Goal: Task Accomplishment & Management: Use online tool/utility

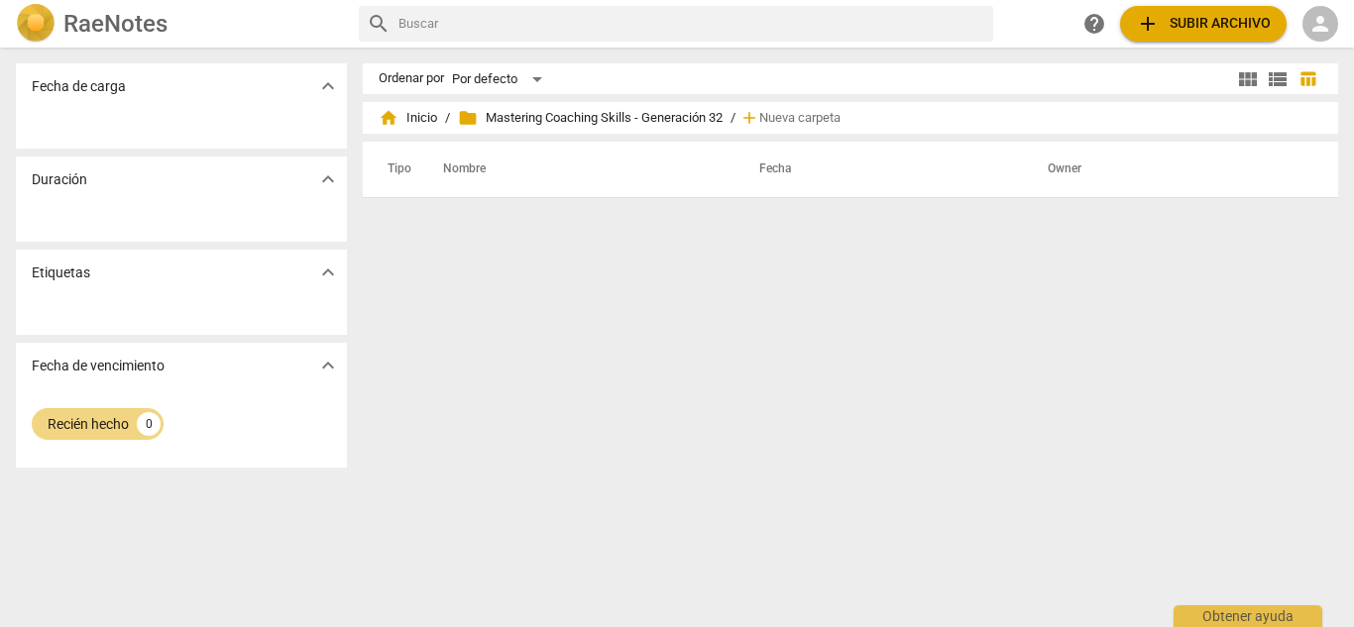
click at [1330, 20] on span "person" at bounding box center [1321, 24] width 24 height 24
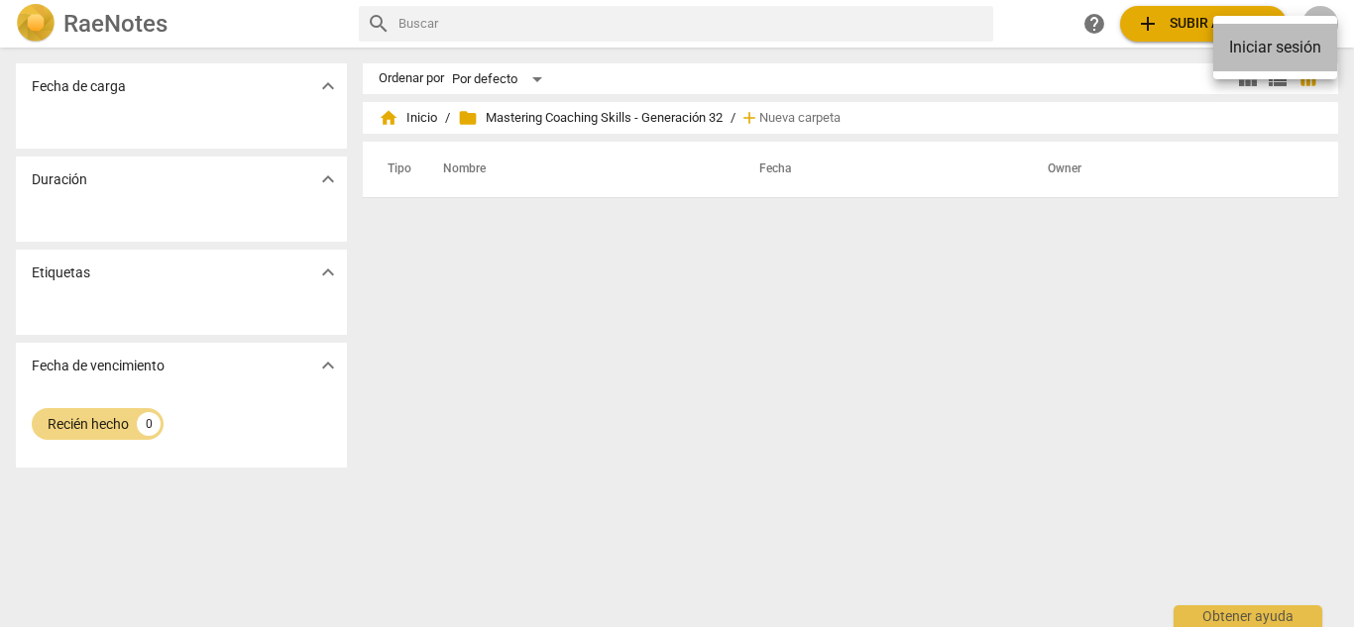
click at [1281, 72] on ul "Iniciar sesión" at bounding box center [1275, 47] width 124 height 63
click at [1280, 43] on li "Iniciar sesión" at bounding box center [1275, 48] width 124 height 48
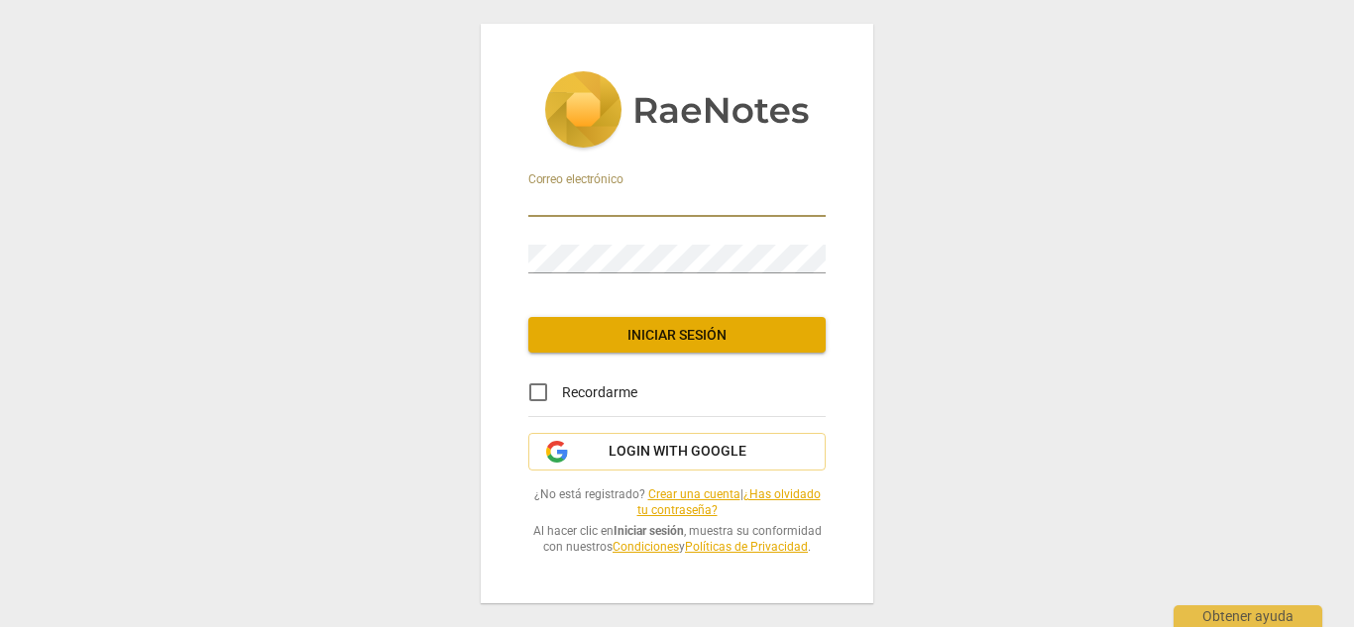
click at [727, 202] on input "email" at bounding box center [676, 202] width 297 height 29
type input "[EMAIL_ADDRESS][DOMAIN_NAME]"
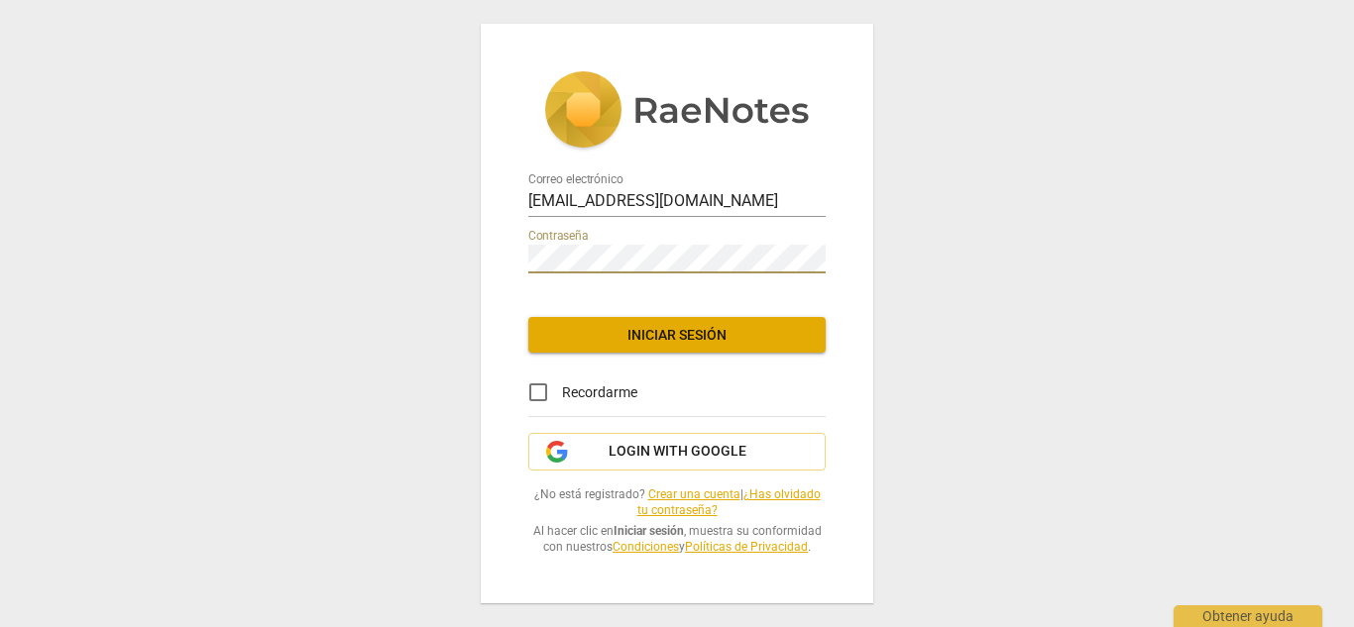
click at [540, 395] on input "Recordarme" at bounding box center [538, 393] width 48 height 48
checkbox input "true"
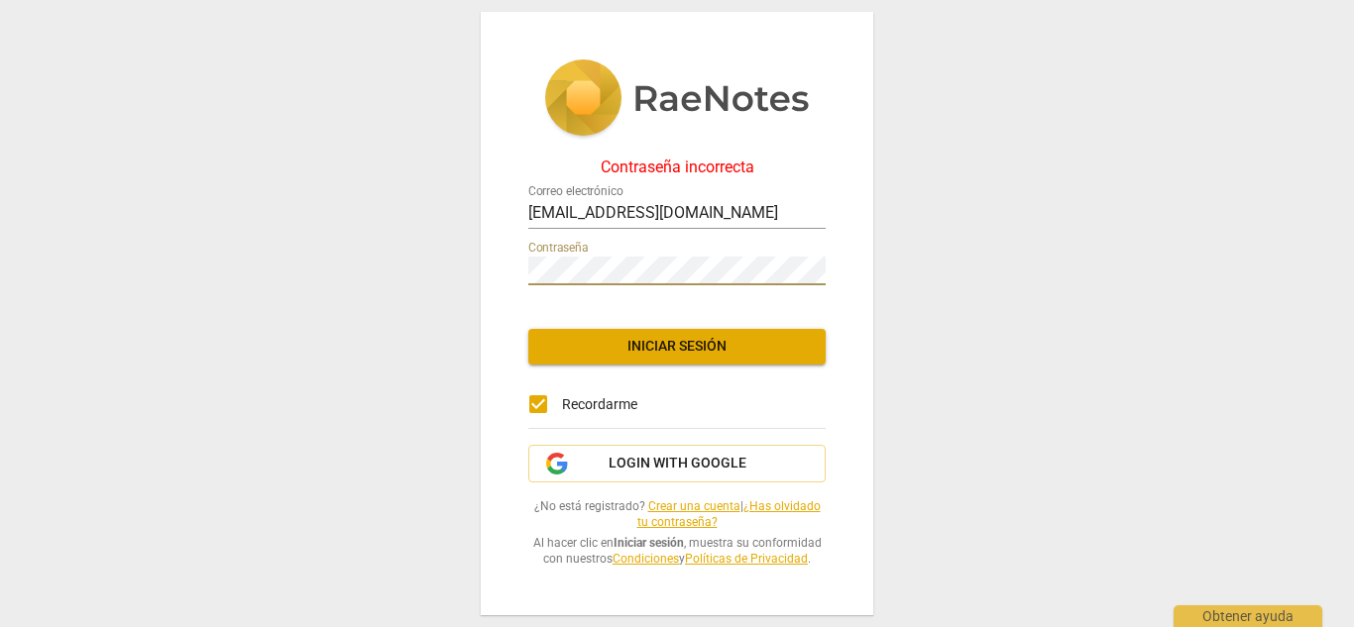
click at [629, 253] on div "Contraseña" at bounding box center [676, 263] width 297 height 45
click at [428, 296] on div "Contraseña incorrecta Correo electrónico [EMAIL_ADDRESS][DOMAIN_NAME] Contraseñ…" at bounding box center [677, 313] width 1354 height 627
click at [780, 508] on link "¿Has olvidado tu contraseña?" at bounding box center [728, 515] width 183 height 31
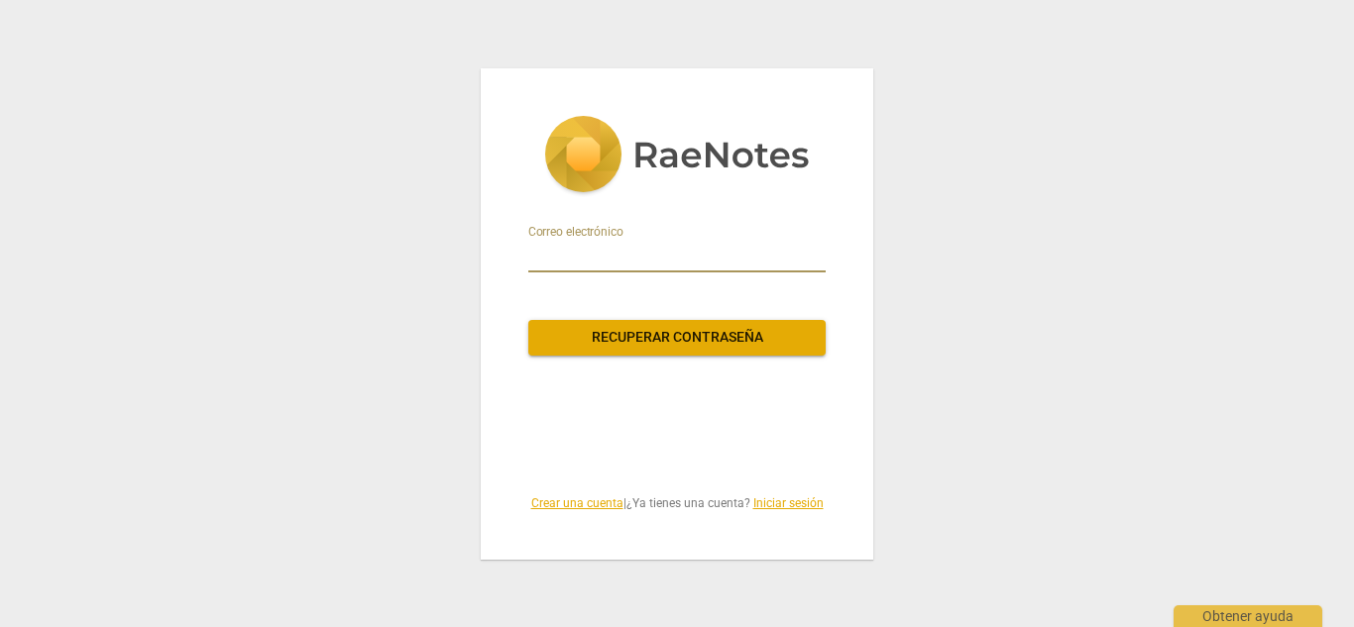
click at [649, 265] on input "email" at bounding box center [676, 257] width 297 height 32
type input "[EMAIL_ADDRESS][DOMAIN_NAME]"
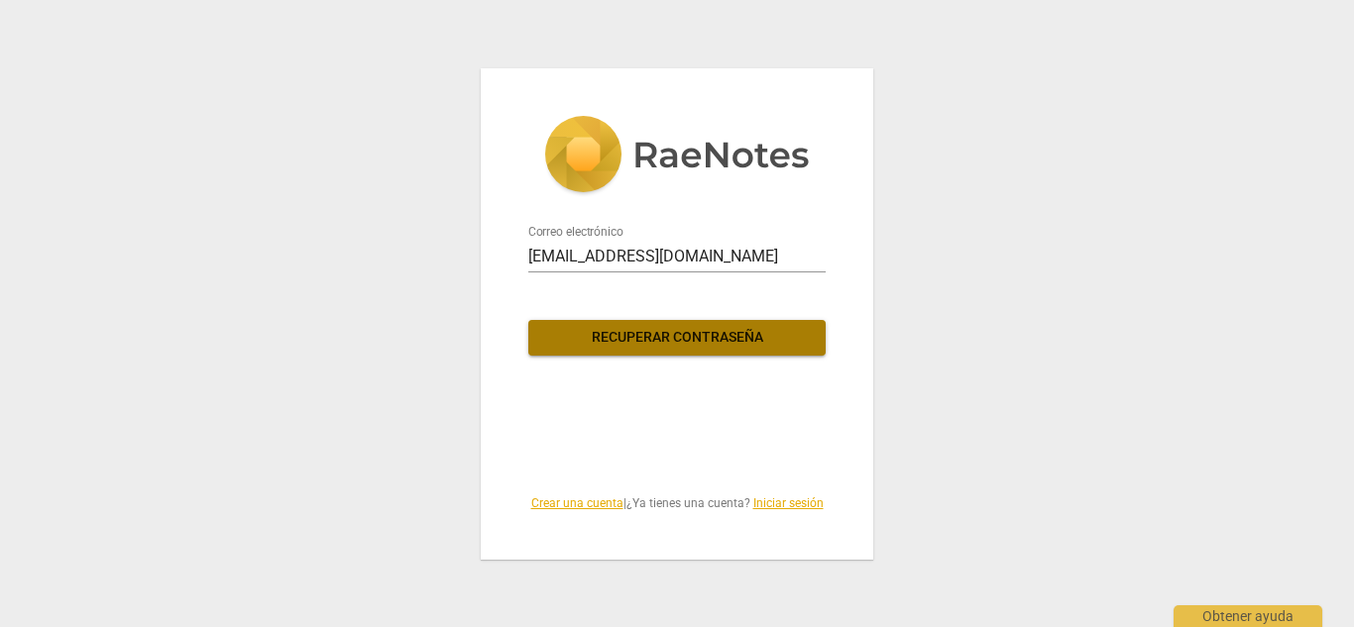
click at [751, 325] on button "Recuperar contraseña" at bounding box center [676, 338] width 297 height 36
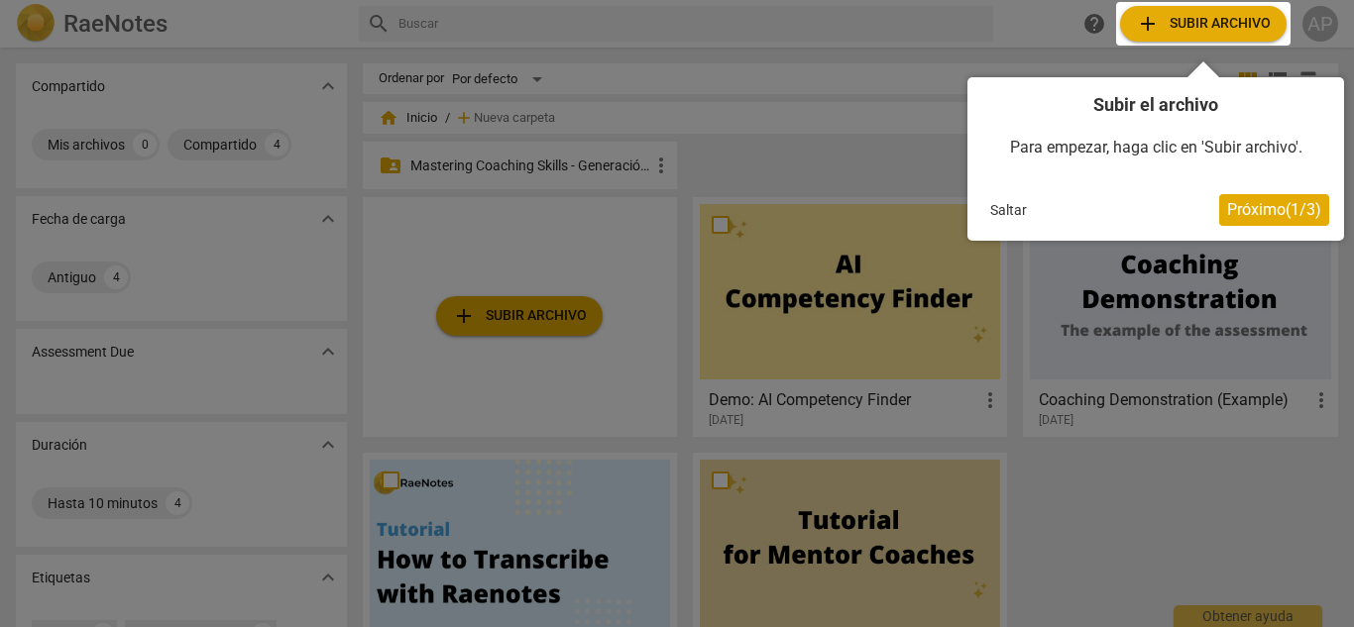
drag, startPoint x: 1276, startPoint y: 220, endPoint x: 1353, endPoint y: 254, distance: 84.3
click at [1353, 0] on body "RaeNotes search help add Subir archivo AP Compartido expand_more Mis archivos 0…" at bounding box center [677, 0] width 1354 height 0
click at [1304, 218] on span "Próximo ( 1 / 3 )" at bounding box center [1274, 209] width 94 height 19
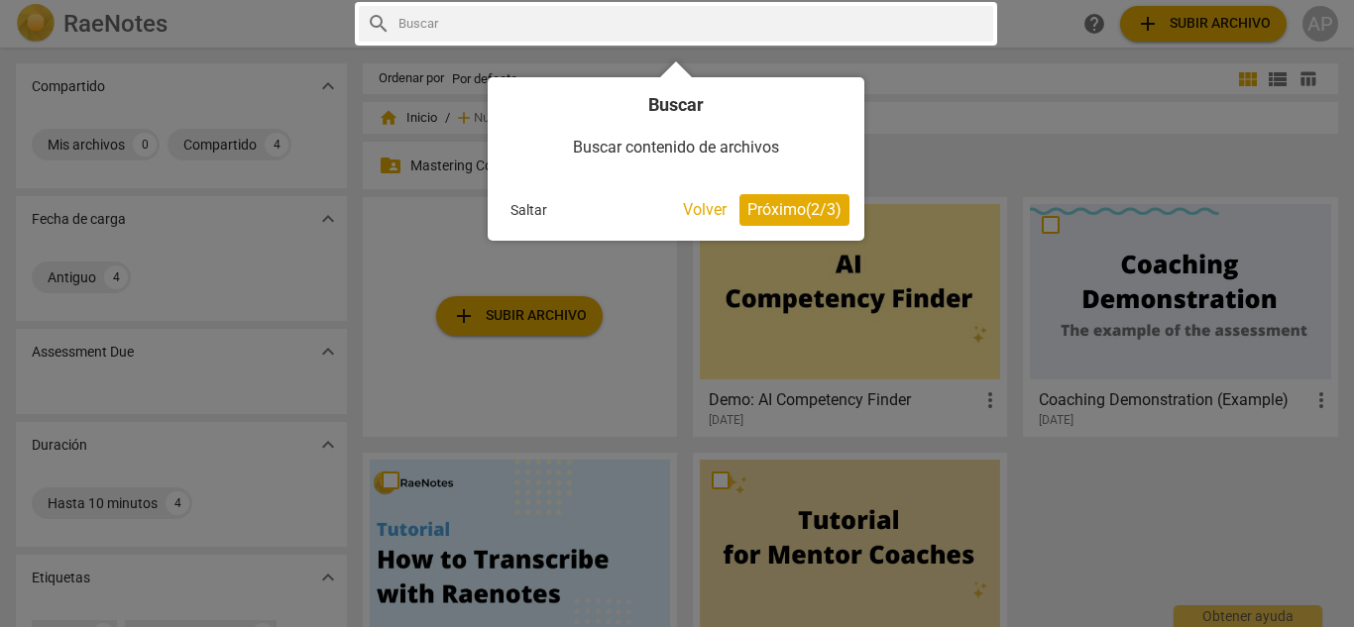
click at [764, 217] on span "Próximo ( 2 / 3 )" at bounding box center [794, 209] width 94 height 19
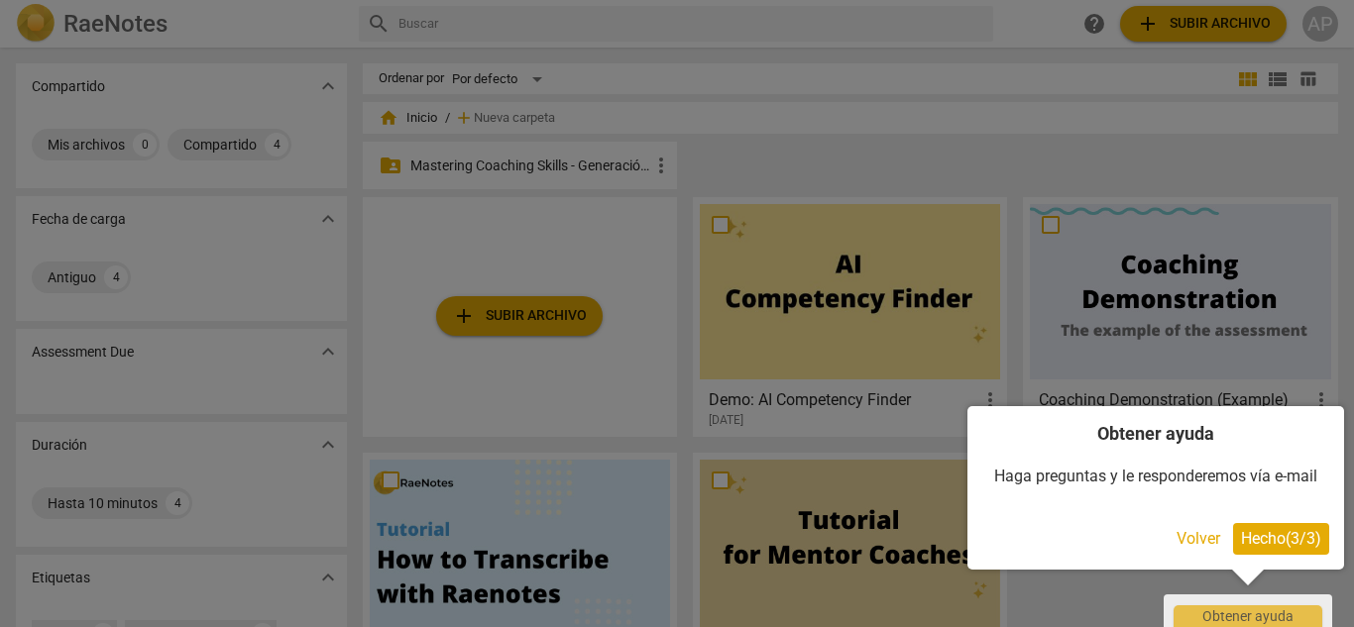
click at [764, 217] on div at bounding box center [677, 313] width 1354 height 627
click at [1261, 535] on span "Hecho ( 3 / 3 )" at bounding box center [1281, 538] width 80 height 19
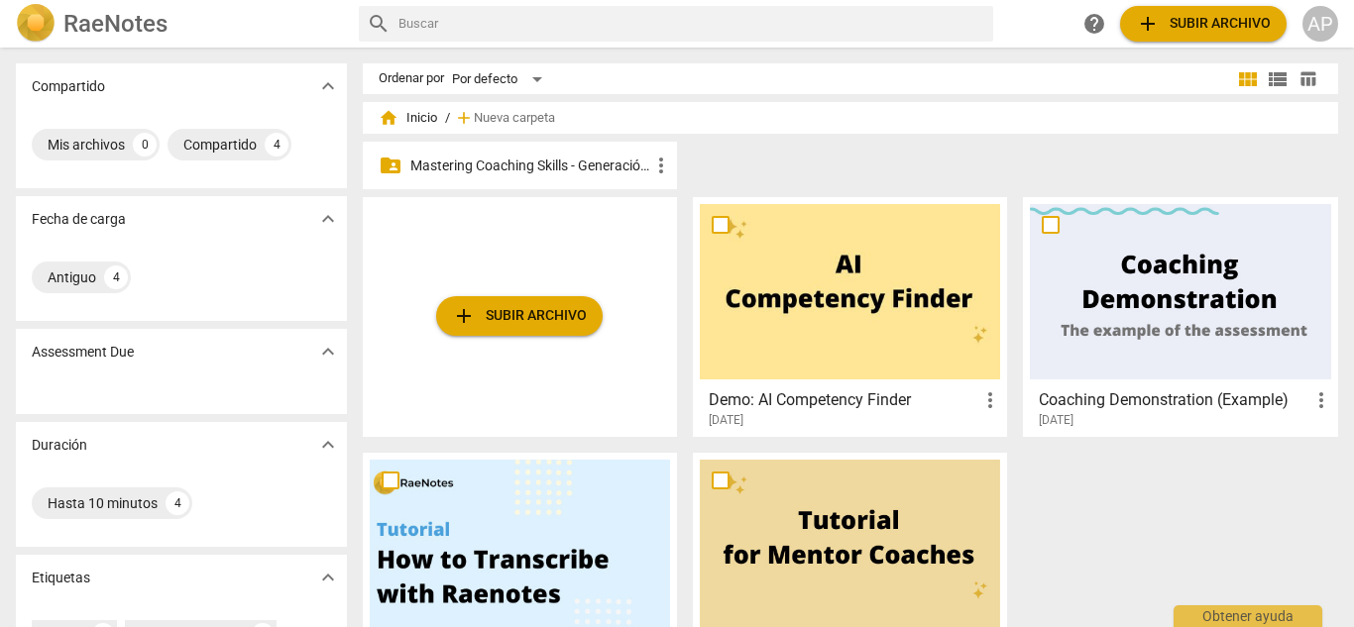
click at [428, 115] on span "home Inicio" at bounding box center [408, 118] width 58 height 20
click at [492, 159] on p "Mastering Coaching Skills - Generación 32" at bounding box center [529, 166] width 239 height 21
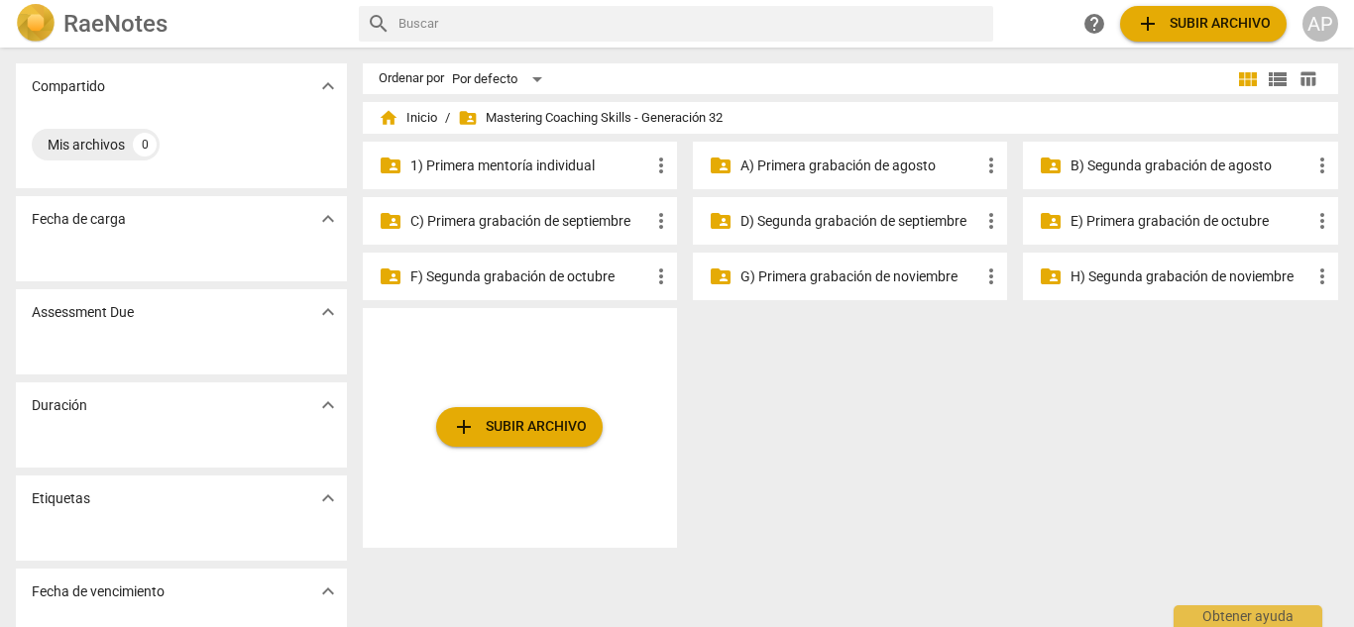
click at [544, 178] on div "folder_shared 1) Primera mentoría individual more_vert" at bounding box center [520, 166] width 314 height 48
click at [550, 172] on p "1) Primera mentoría individual" at bounding box center [529, 166] width 239 height 21
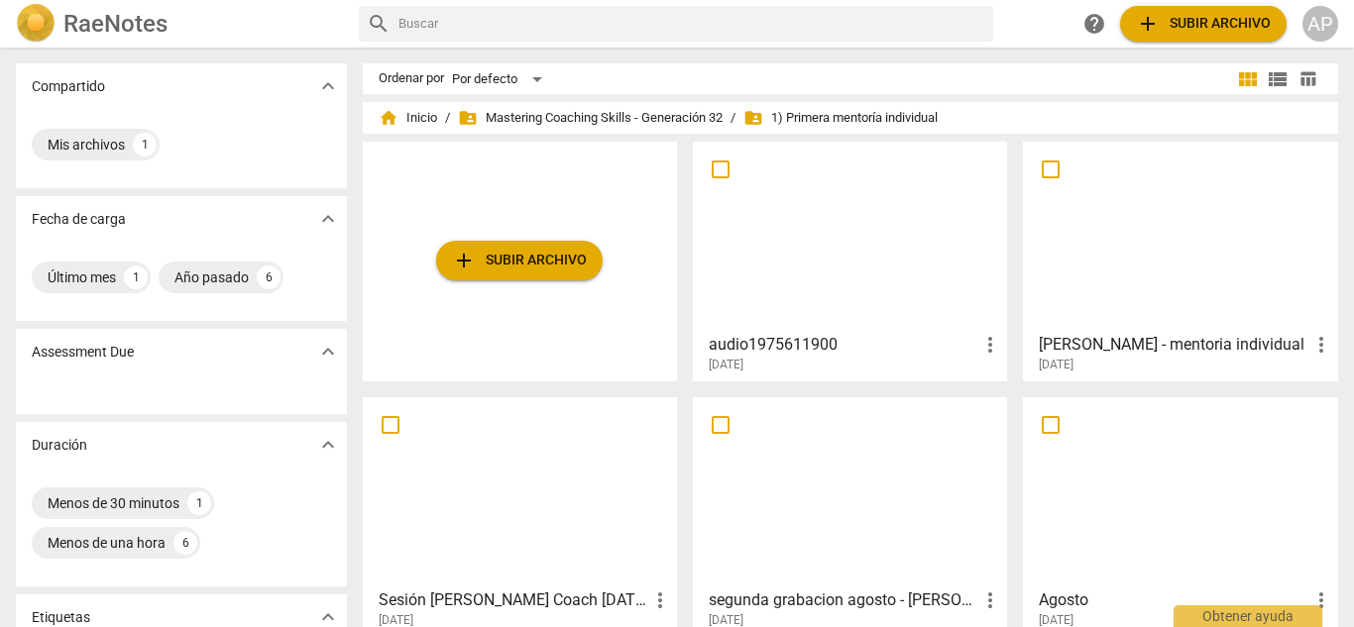
click at [993, 349] on span "more_vert" at bounding box center [990, 345] width 24 height 24
click at [765, 354] on div at bounding box center [677, 313] width 1354 height 627
click at [771, 240] on div at bounding box center [850, 236] width 300 height 175
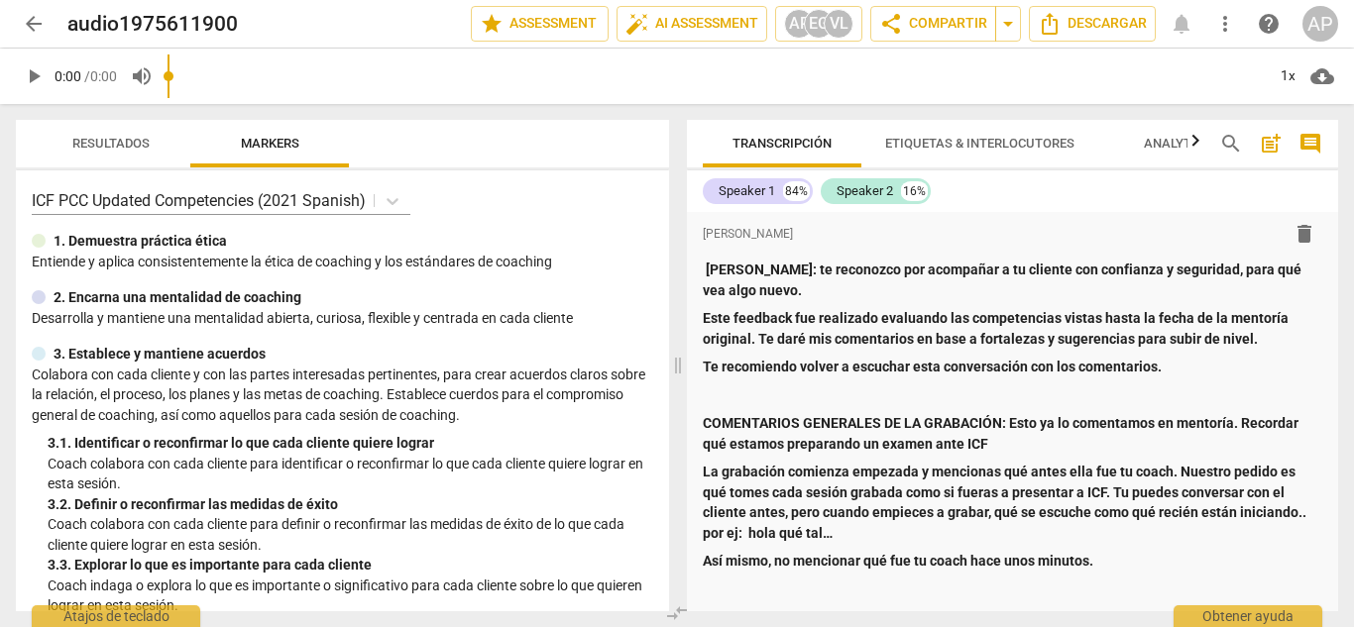
scroll to position [1549, 0]
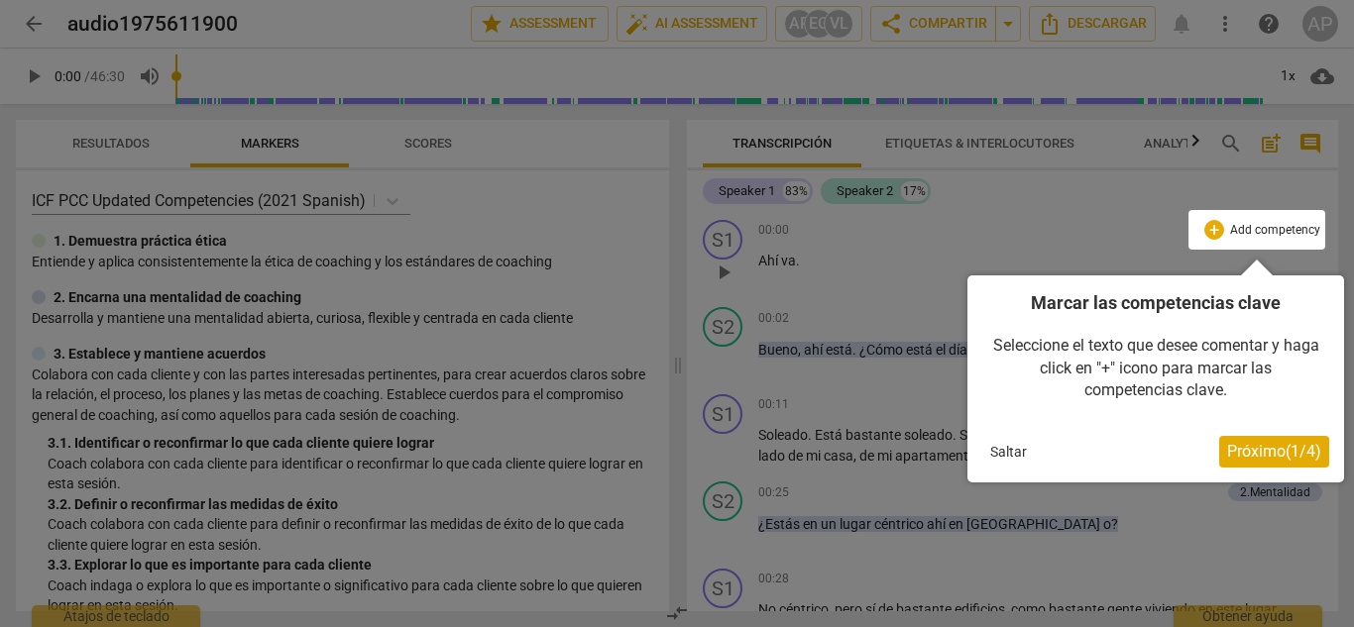
click at [1286, 446] on span "Próximo ( 1 / 4 )" at bounding box center [1274, 451] width 94 height 19
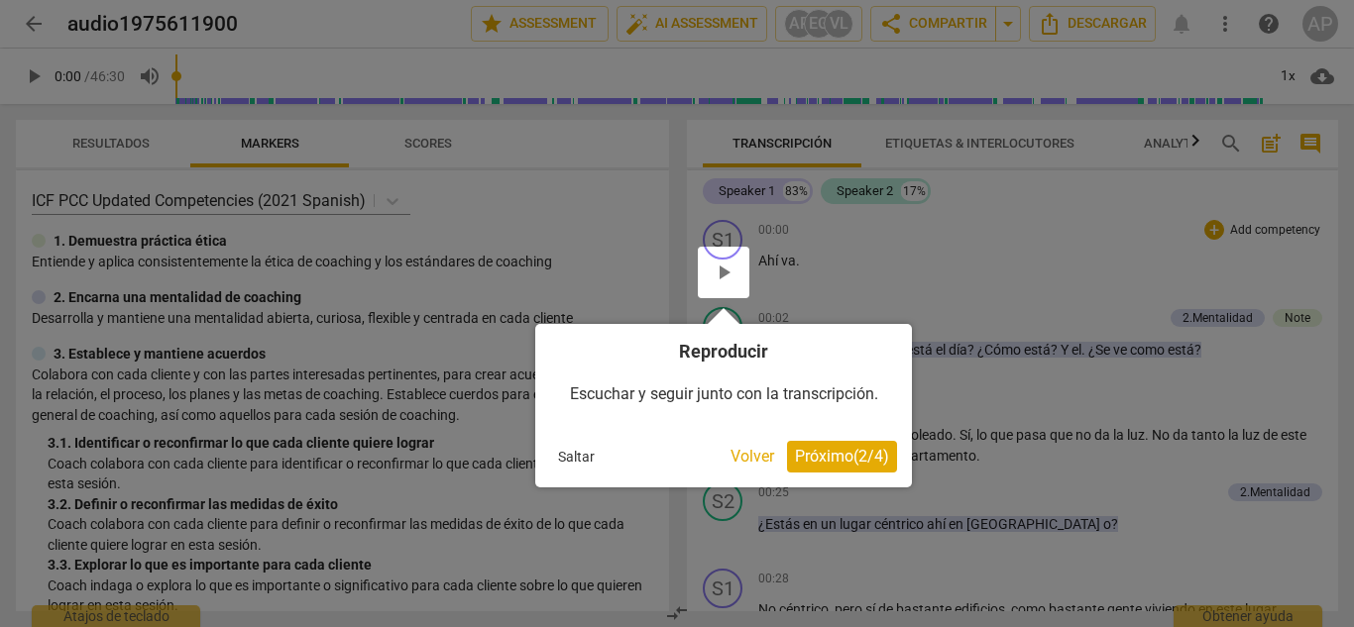
click at [867, 449] on span "Próximo ( 2 / 4 )" at bounding box center [842, 456] width 94 height 19
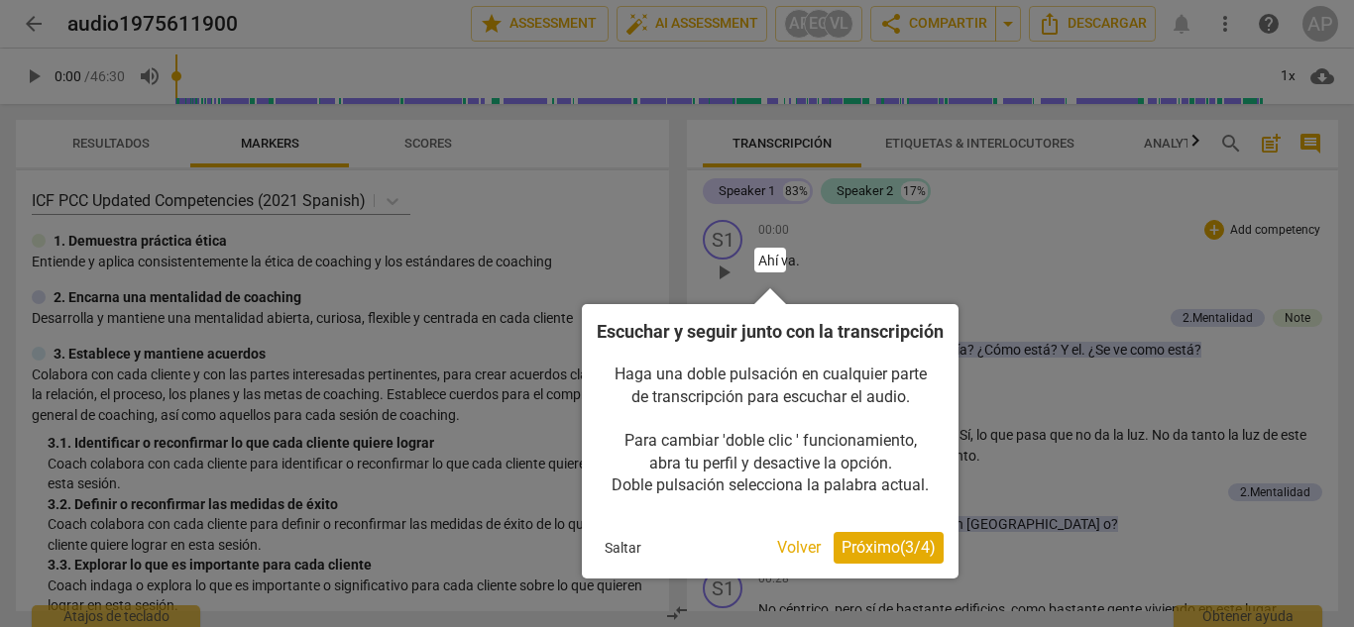
click at [887, 557] on span "Próximo ( 3 / 4 )" at bounding box center [889, 547] width 94 height 19
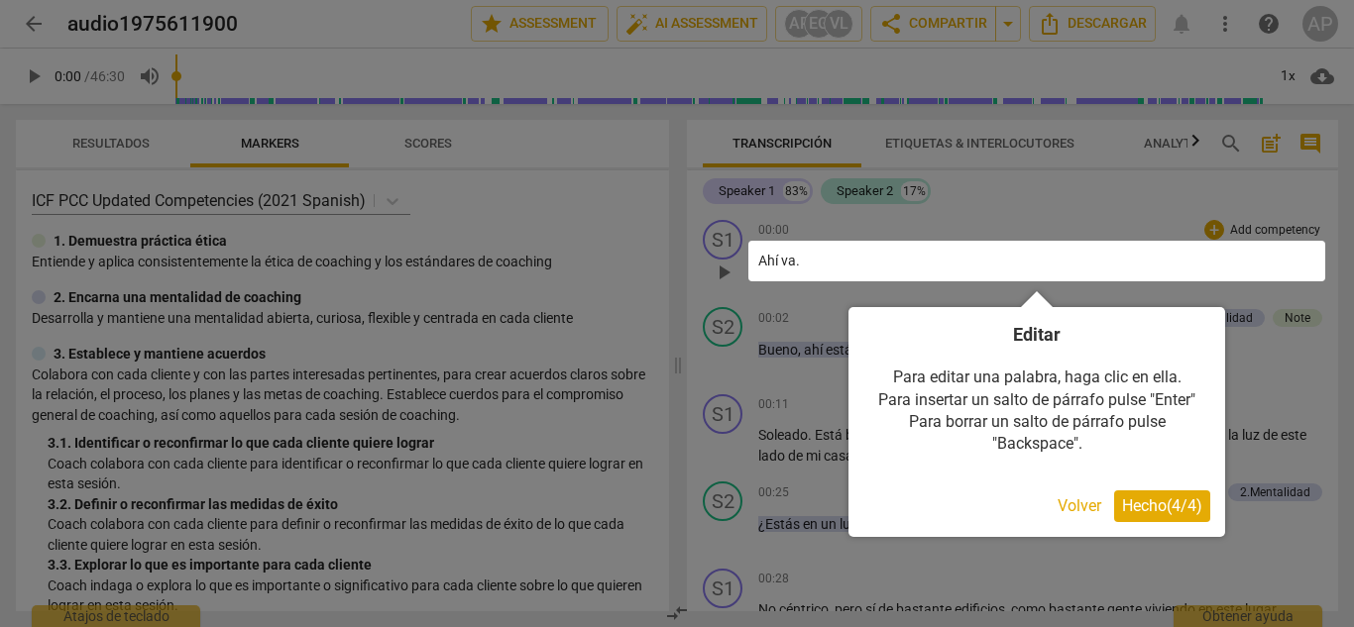
click at [1151, 503] on span "Hecho ( 4 / 4 )" at bounding box center [1162, 506] width 80 height 19
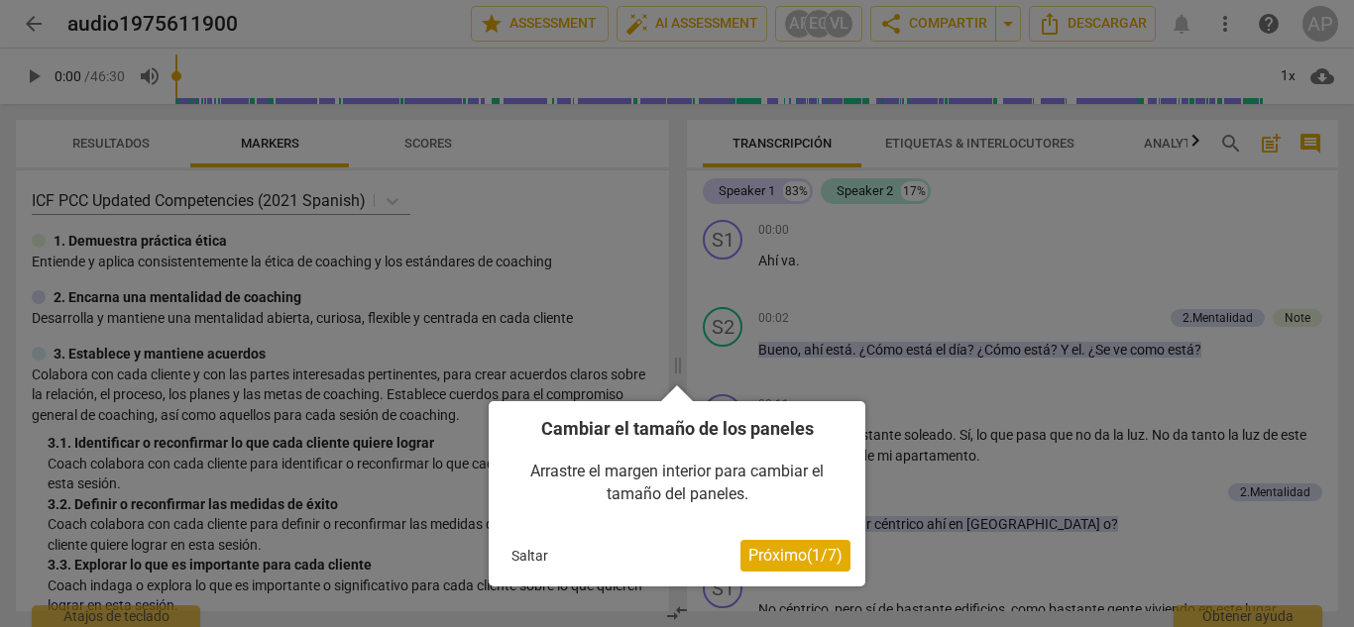
click at [803, 563] on span "Próximo ( 1 / 7 )" at bounding box center [795, 555] width 94 height 19
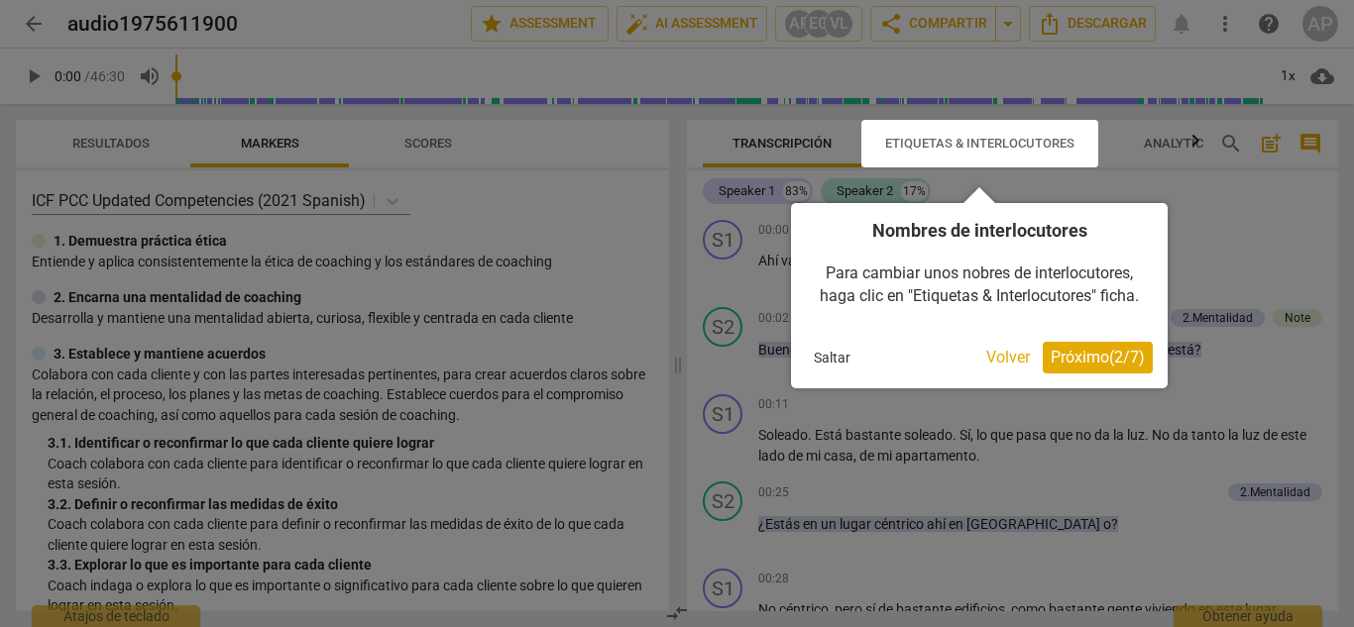
click at [803, 563] on div at bounding box center [677, 313] width 1354 height 627
click at [1086, 365] on span "Próximo ( 2 / 7 )" at bounding box center [1098, 357] width 94 height 19
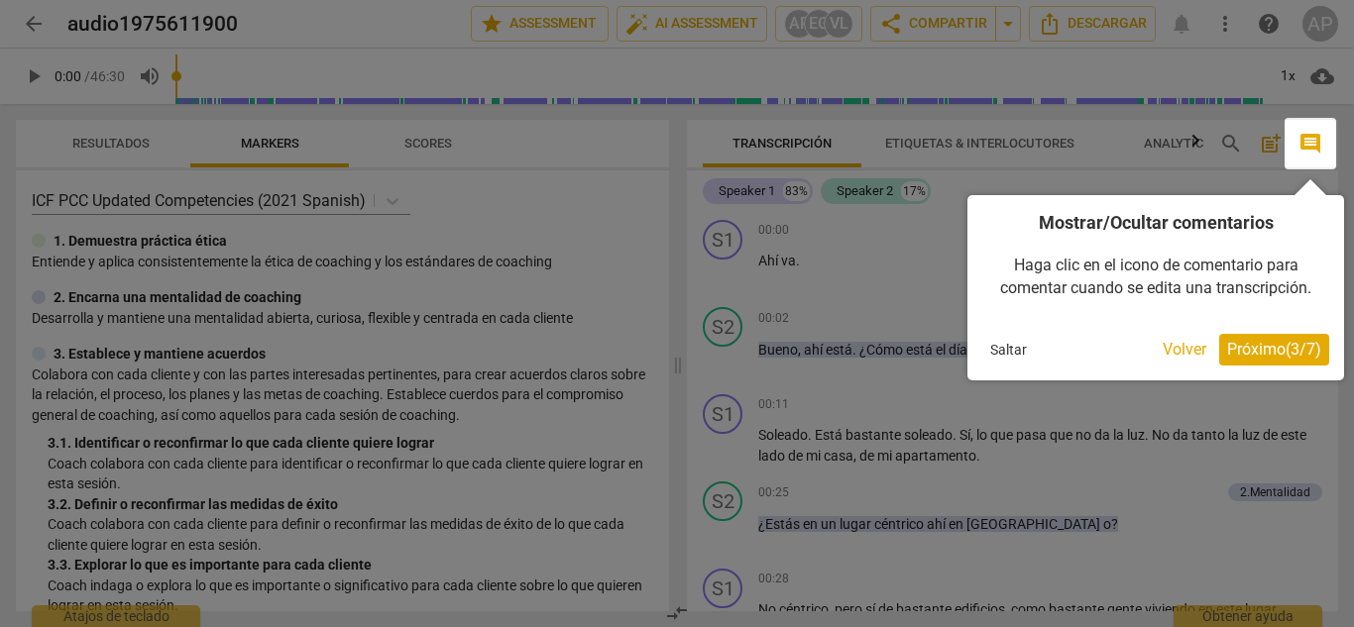
click at [1274, 343] on span "Próximo ( 3 / 7 )" at bounding box center [1274, 349] width 94 height 19
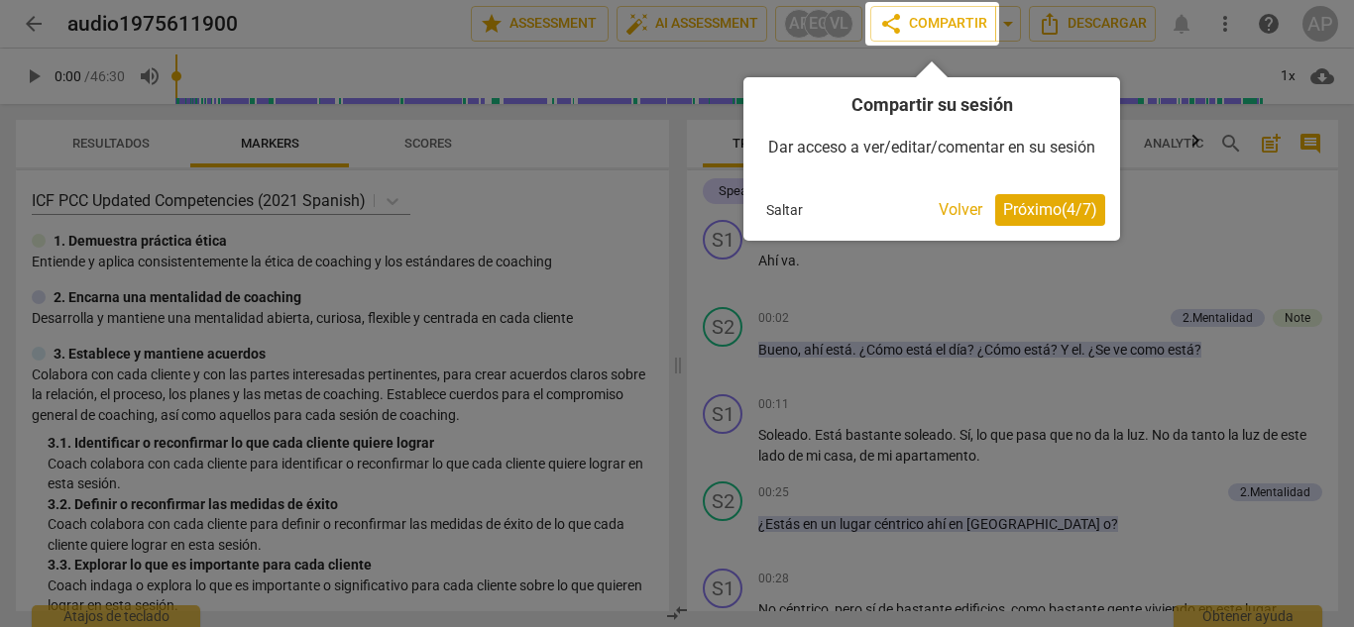
click at [1082, 219] on span "Próximo ( 4 / 7 )" at bounding box center [1050, 209] width 94 height 19
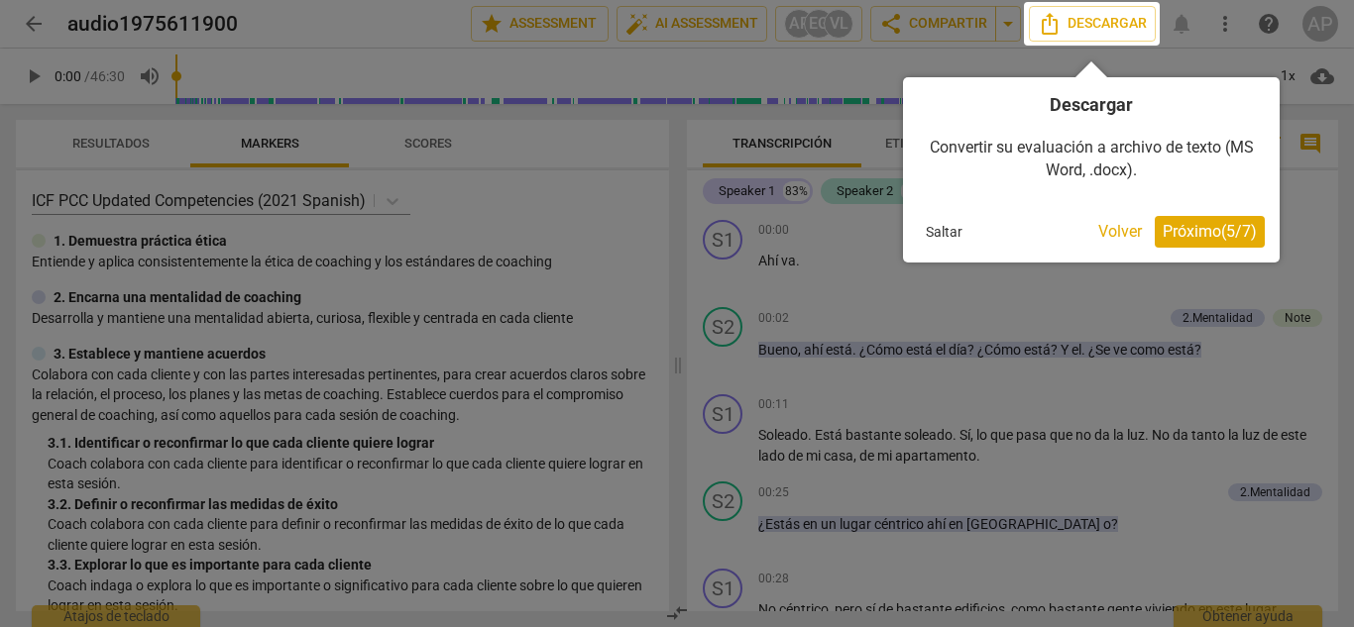
click at [1182, 225] on span "Próximo ( 5 / 7 )" at bounding box center [1210, 231] width 94 height 19
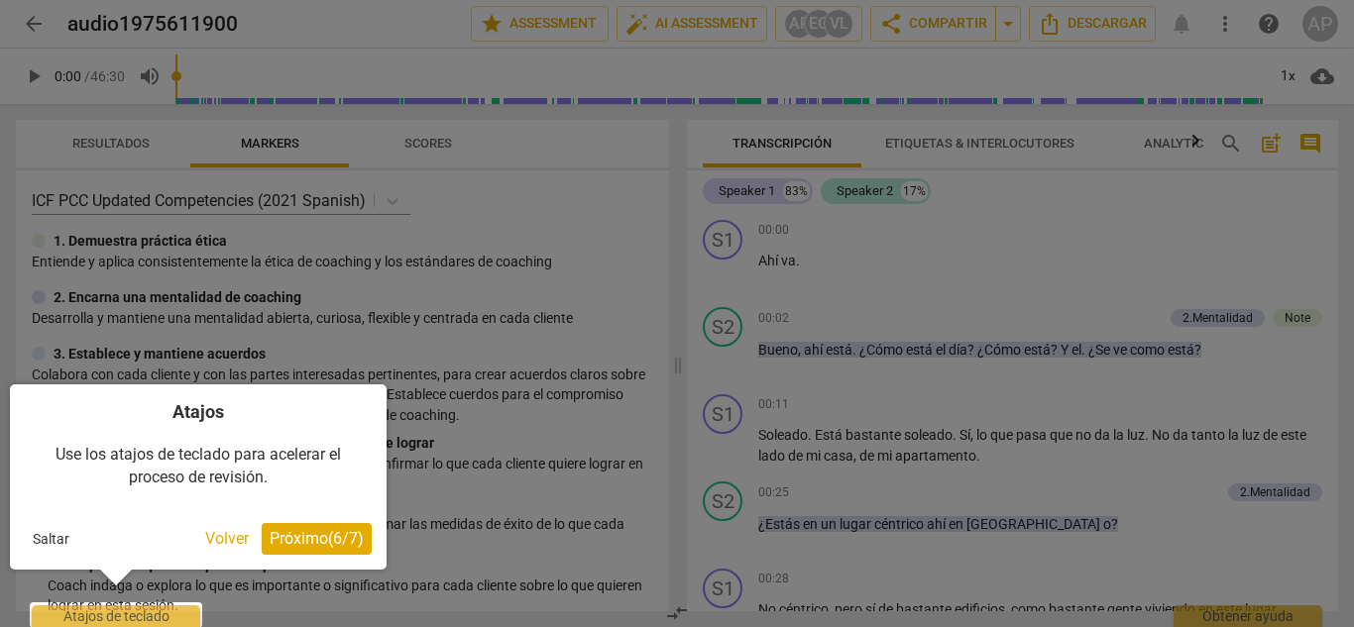
click at [1182, 225] on div at bounding box center [677, 313] width 1354 height 627
click at [328, 542] on span "Próximo ( 6 / 7 )" at bounding box center [317, 538] width 94 height 19
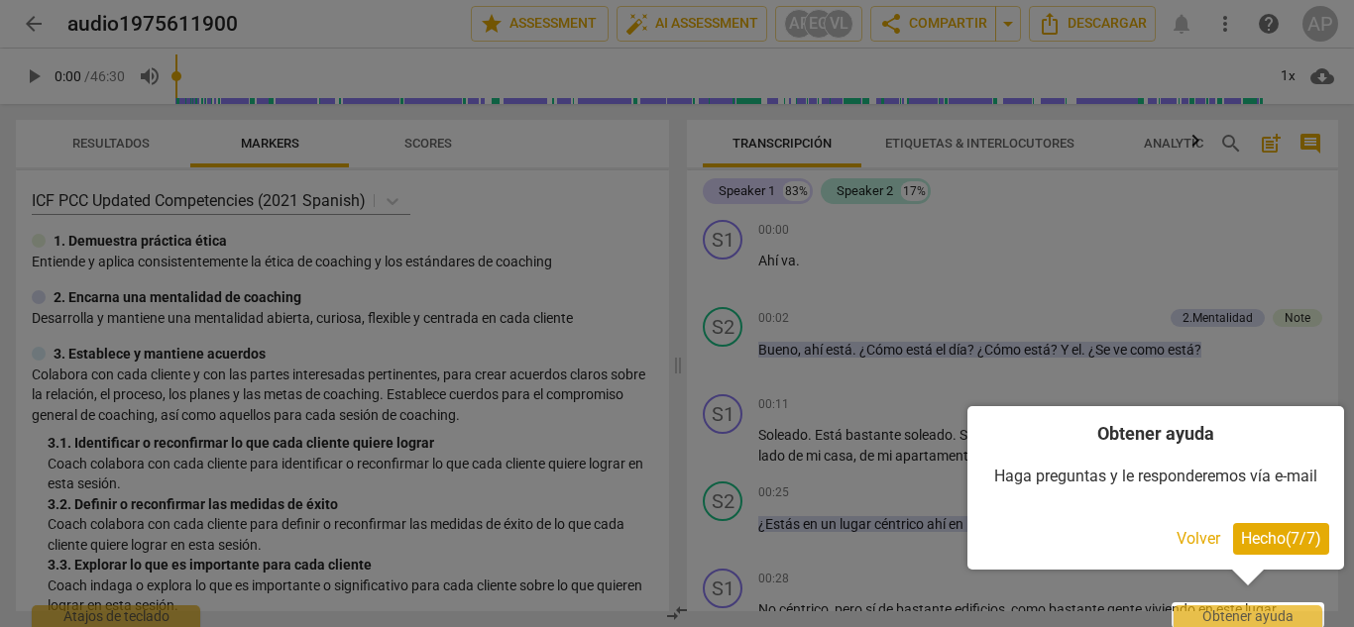
click at [328, 542] on div at bounding box center [677, 313] width 1354 height 627
click at [1299, 547] on span "Hecho ( 7 / 7 )" at bounding box center [1281, 538] width 80 height 19
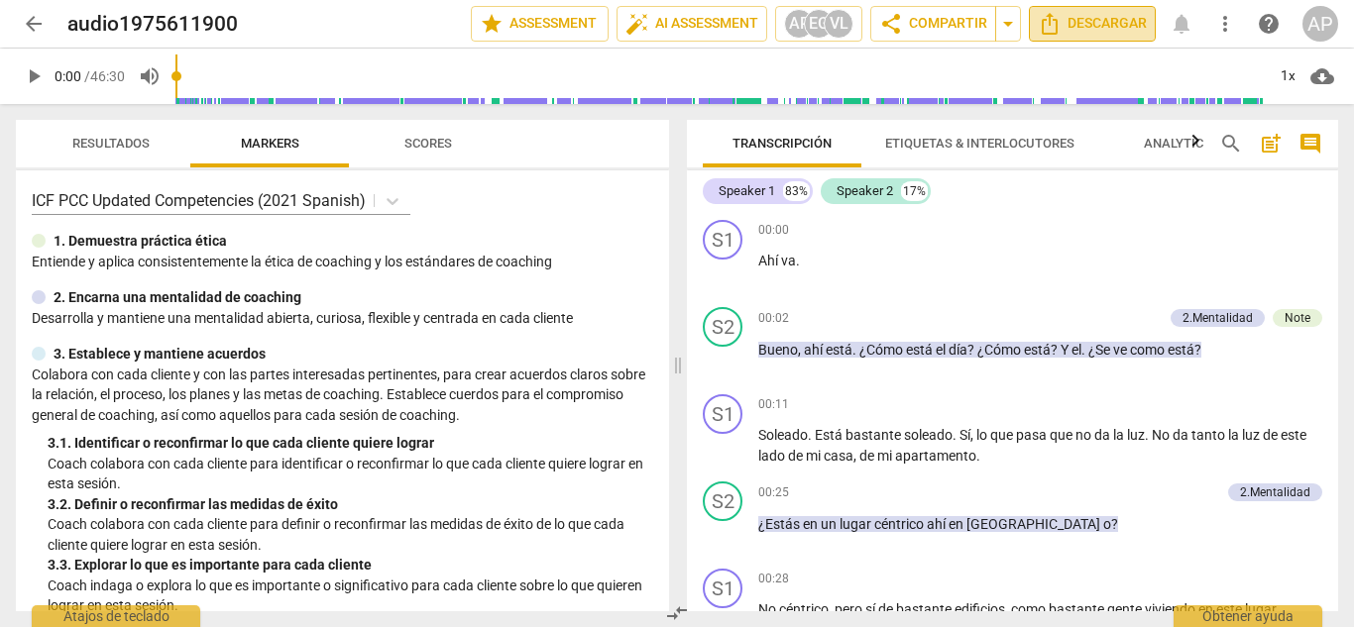
click at [1071, 25] on span "Descargar" at bounding box center [1092, 24] width 109 height 24
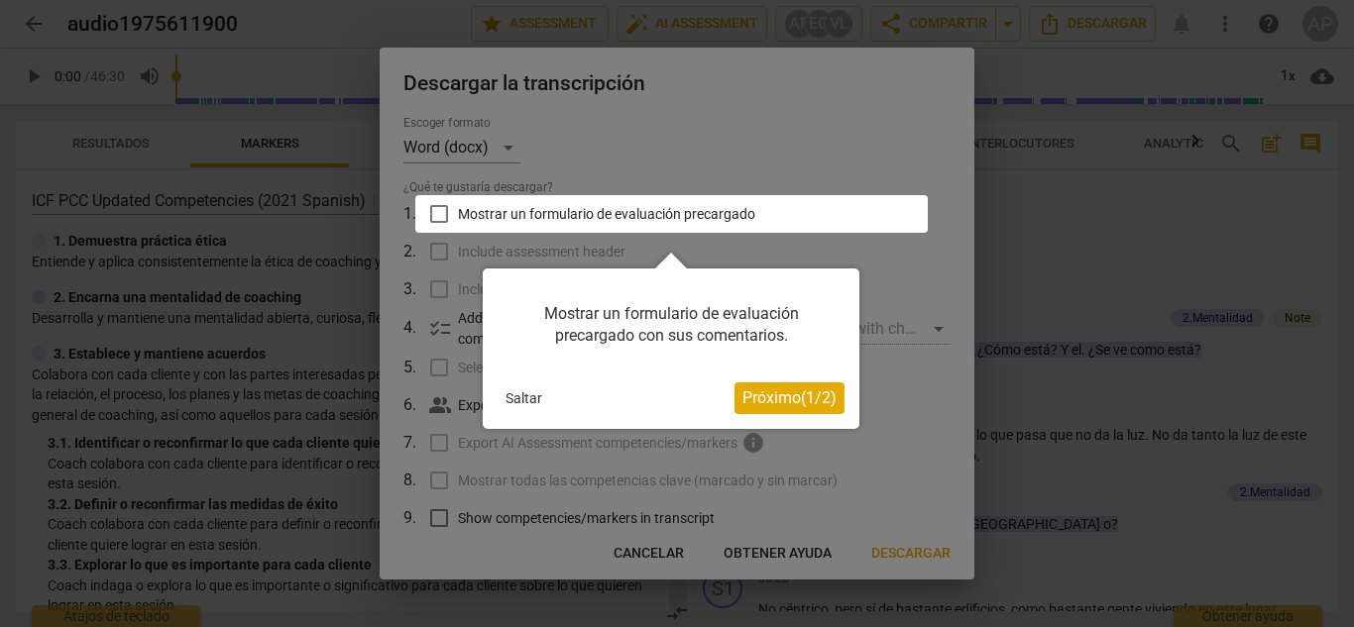
click at [804, 398] on span "Próximo ( 1 / 2 )" at bounding box center [789, 398] width 94 height 19
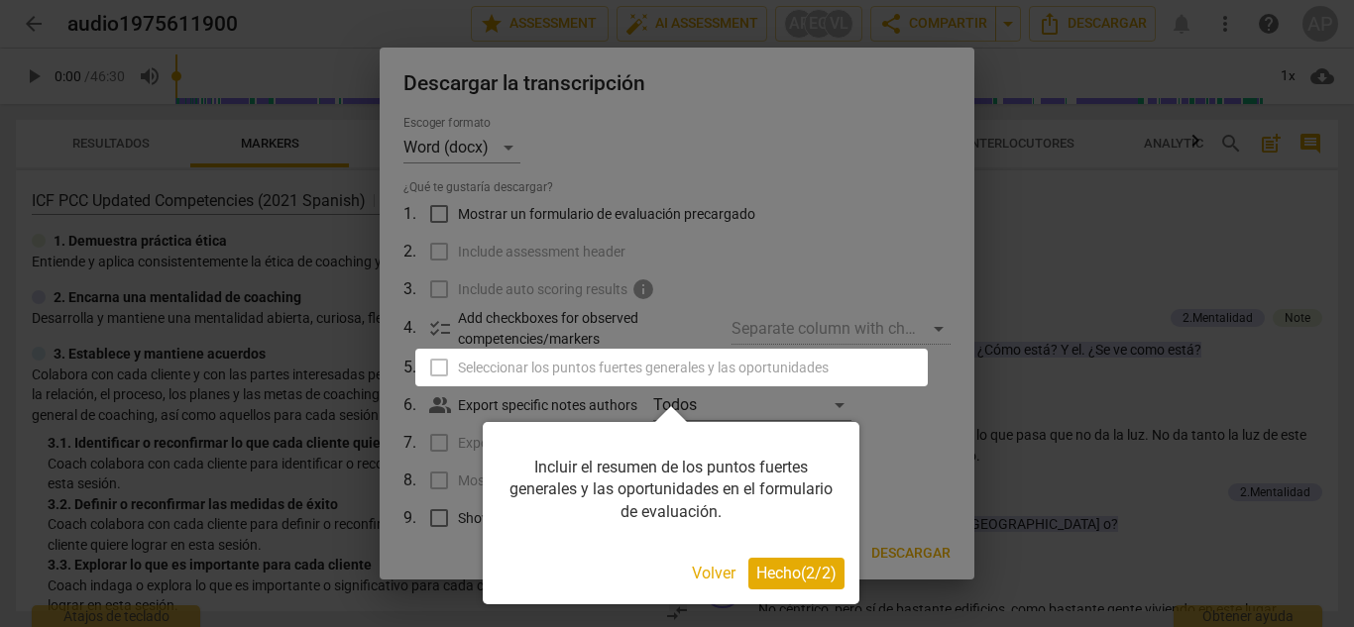
click at [789, 573] on span "Hecho ( 2 / 2 )" at bounding box center [796, 573] width 80 height 19
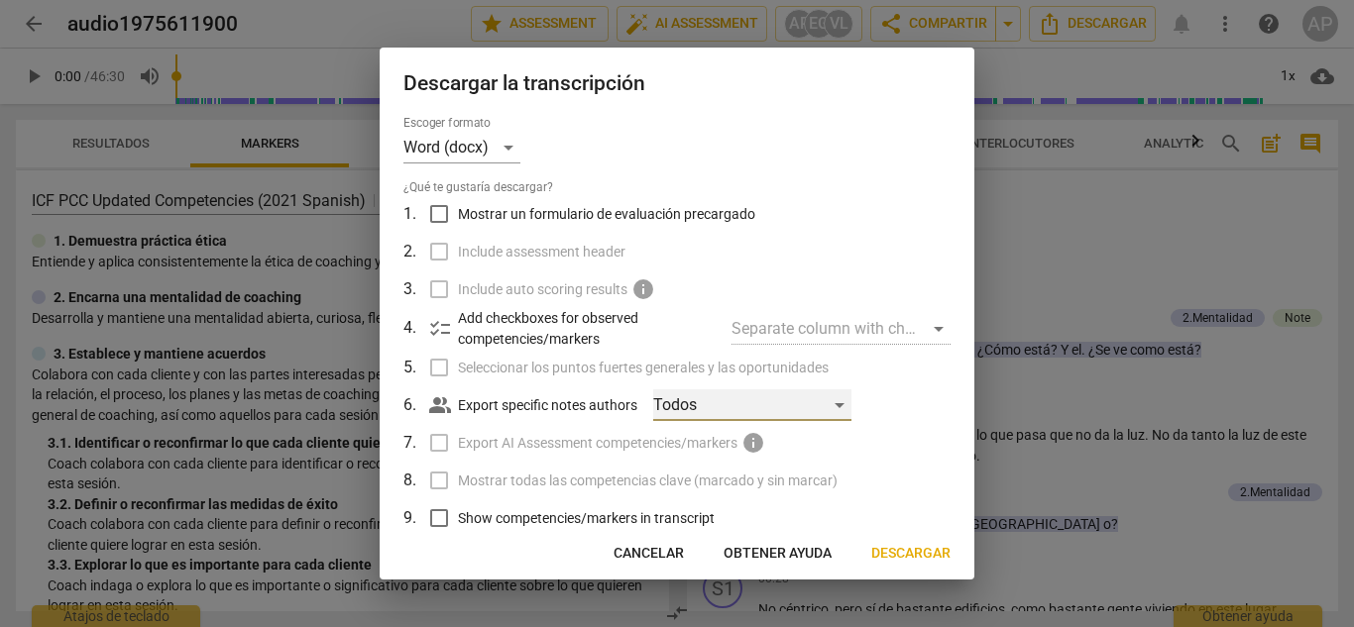
click at [771, 413] on div "Todos" at bounding box center [752, 406] width 198 height 32
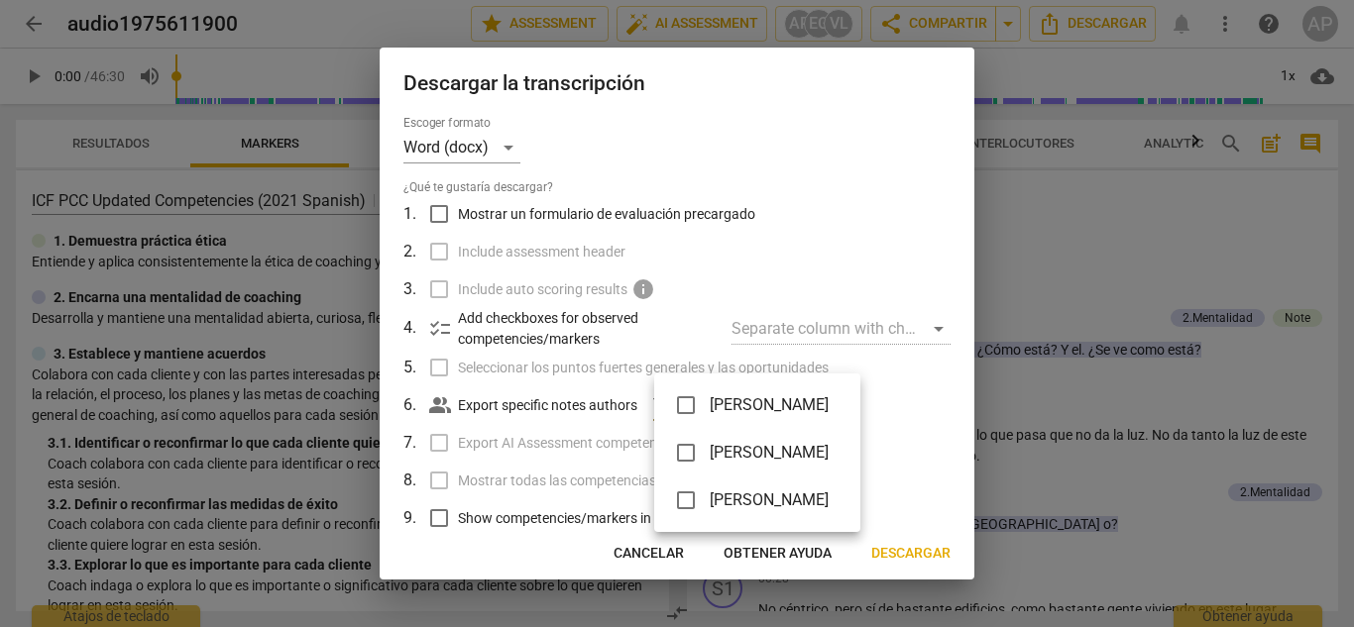
click at [923, 426] on div at bounding box center [677, 313] width 1354 height 627
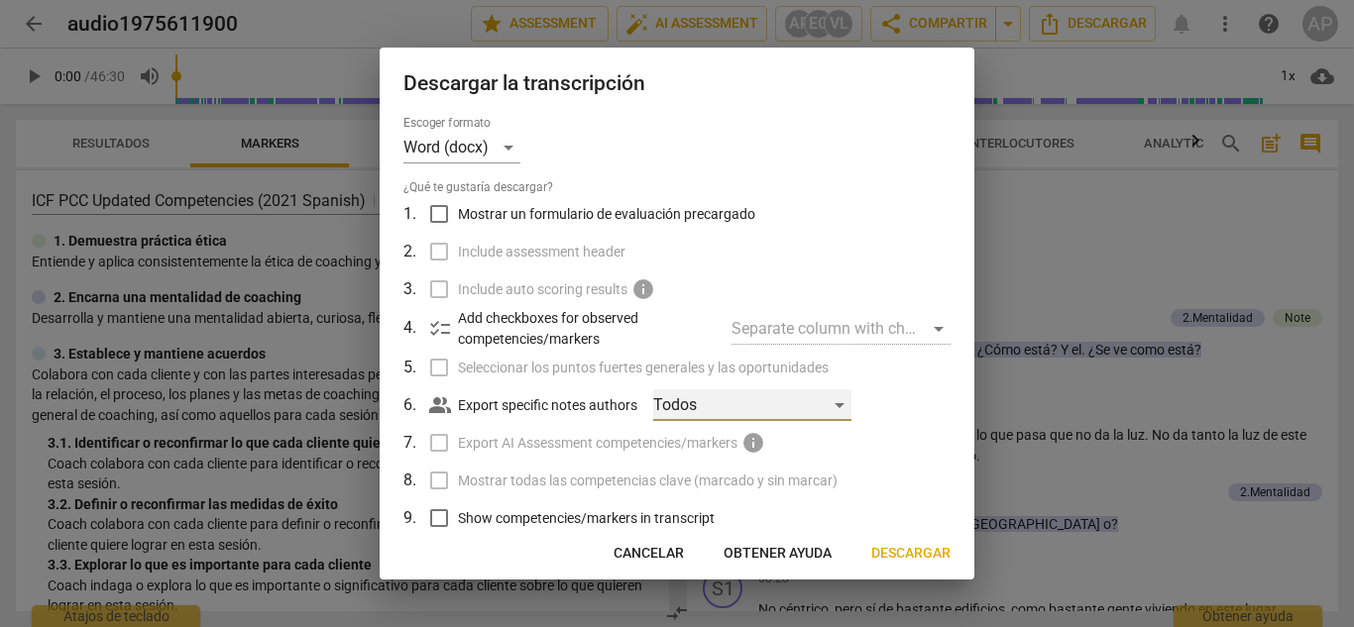
click at [793, 405] on div "Todos" at bounding box center [752, 406] width 198 height 32
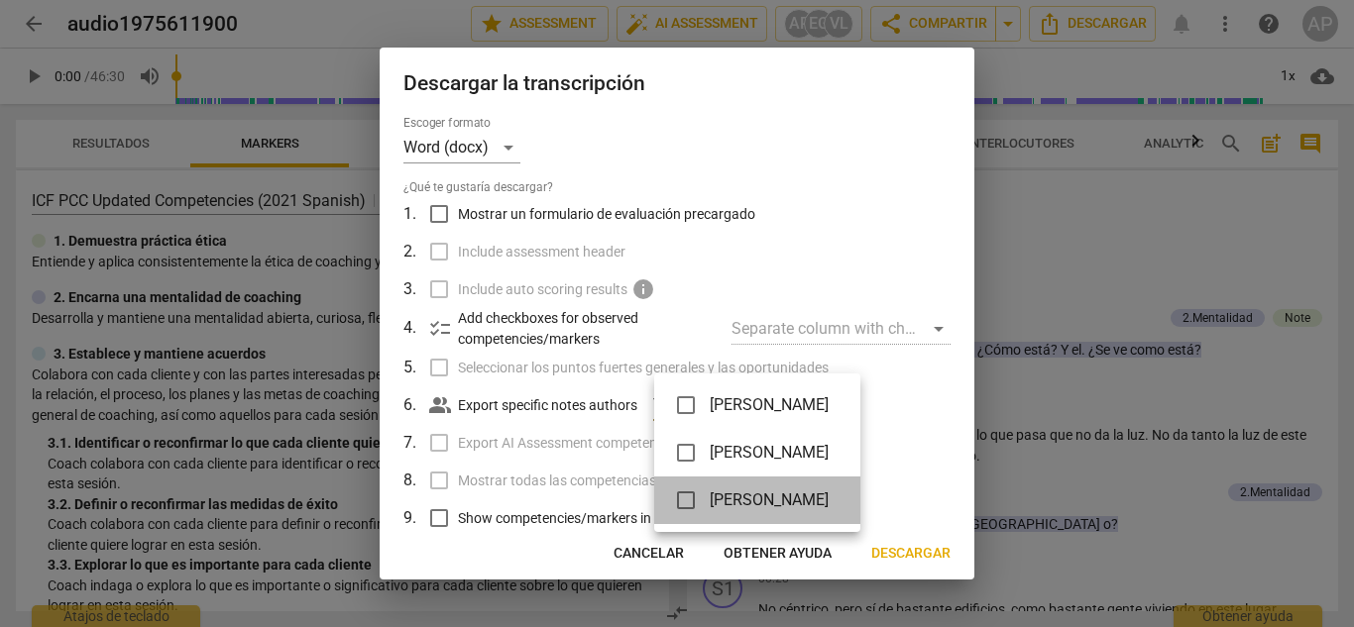
click at [775, 510] on span "Valeria Lavorato" at bounding box center [769, 501] width 119 height 24
click at [774, 511] on span "Valeria Lavorato" at bounding box center [769, 501] width 119 height 24
checkbox input "true"
click at [906, 522] on div at bounding box center [677, 313] width 1354 height 627
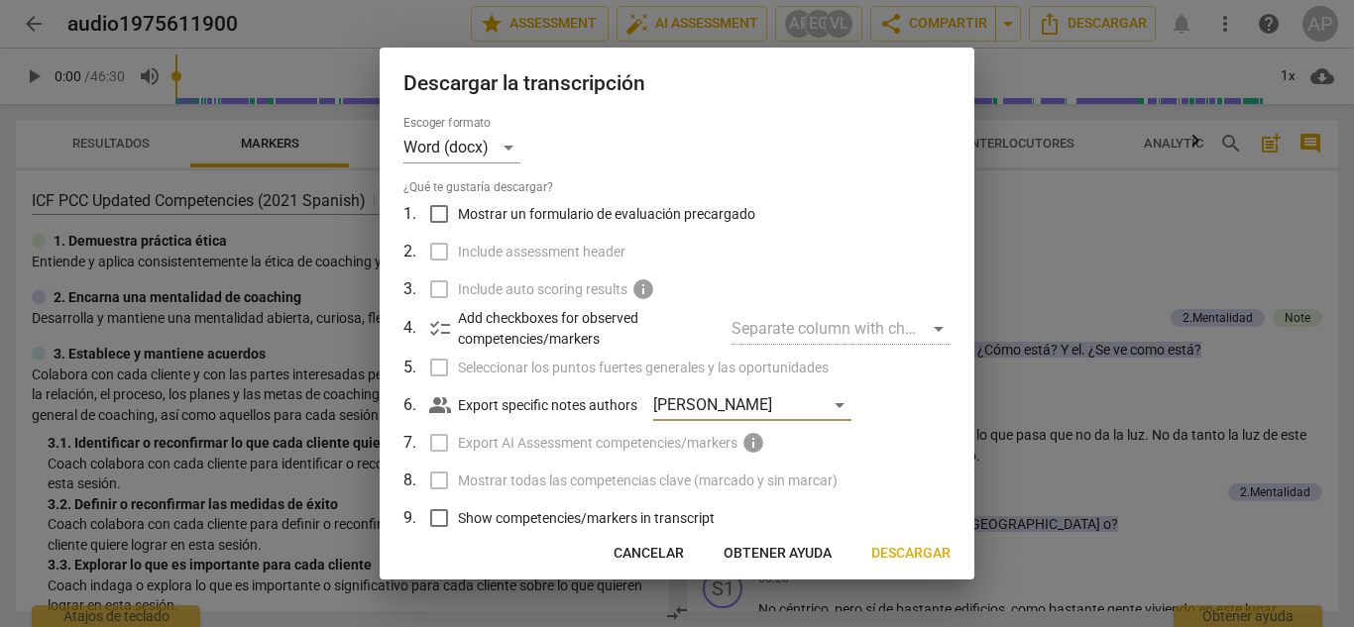
click at [449, 214] on input "Mostrar un formulario de evaluación precargado" at bounding box center [439, 214] width 38 height 38
checkbox input "true"
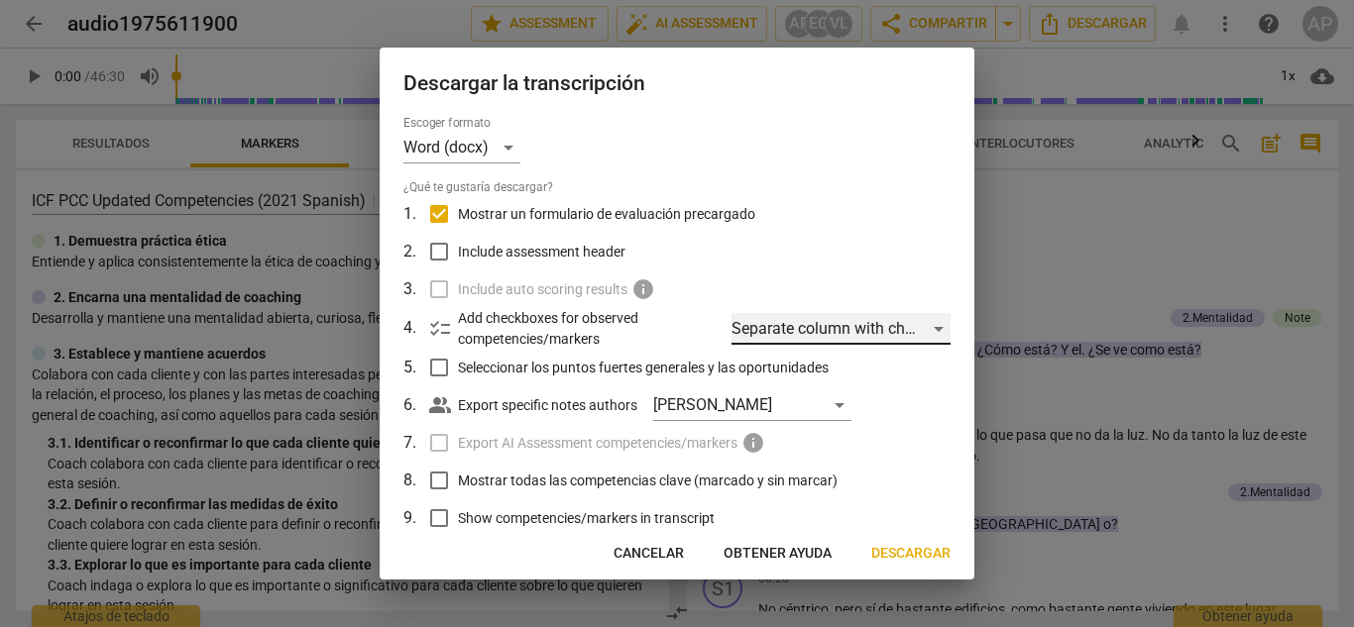
click at [802, 317] on div "Separate column with check marks" at bounding box center [841, 329] width 219 height 32
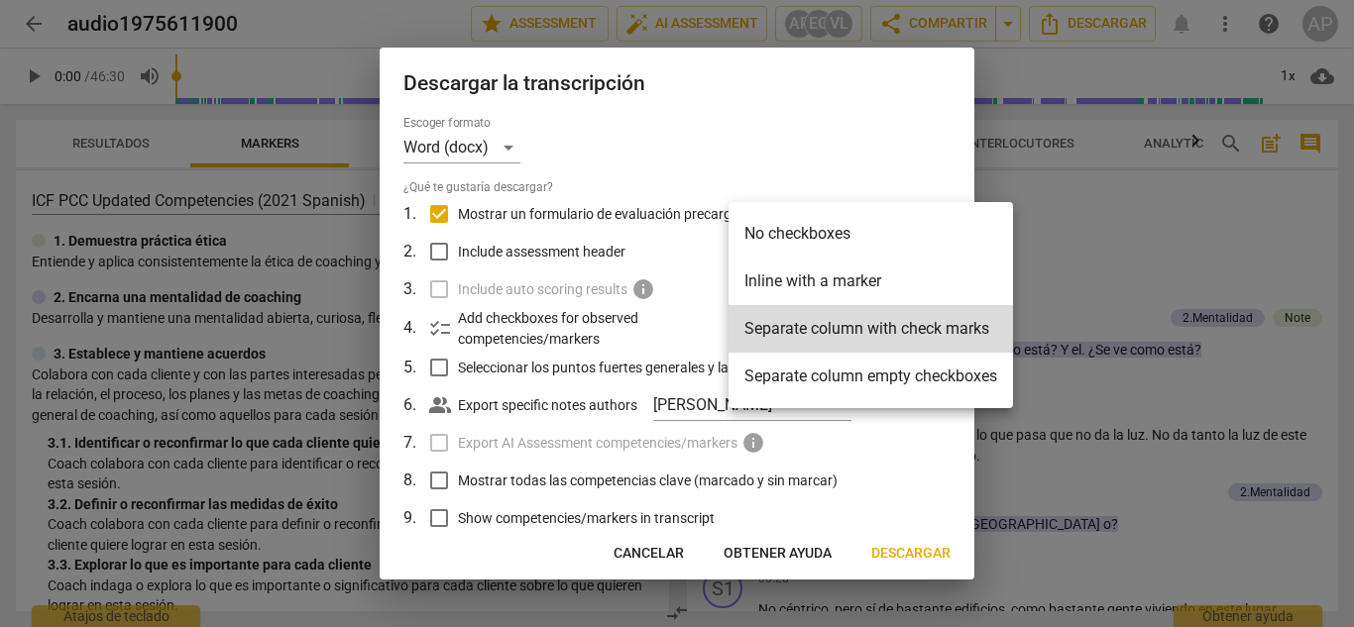
click at [943, 490] on div at bounding box center [677, 313] width 1354 height 627
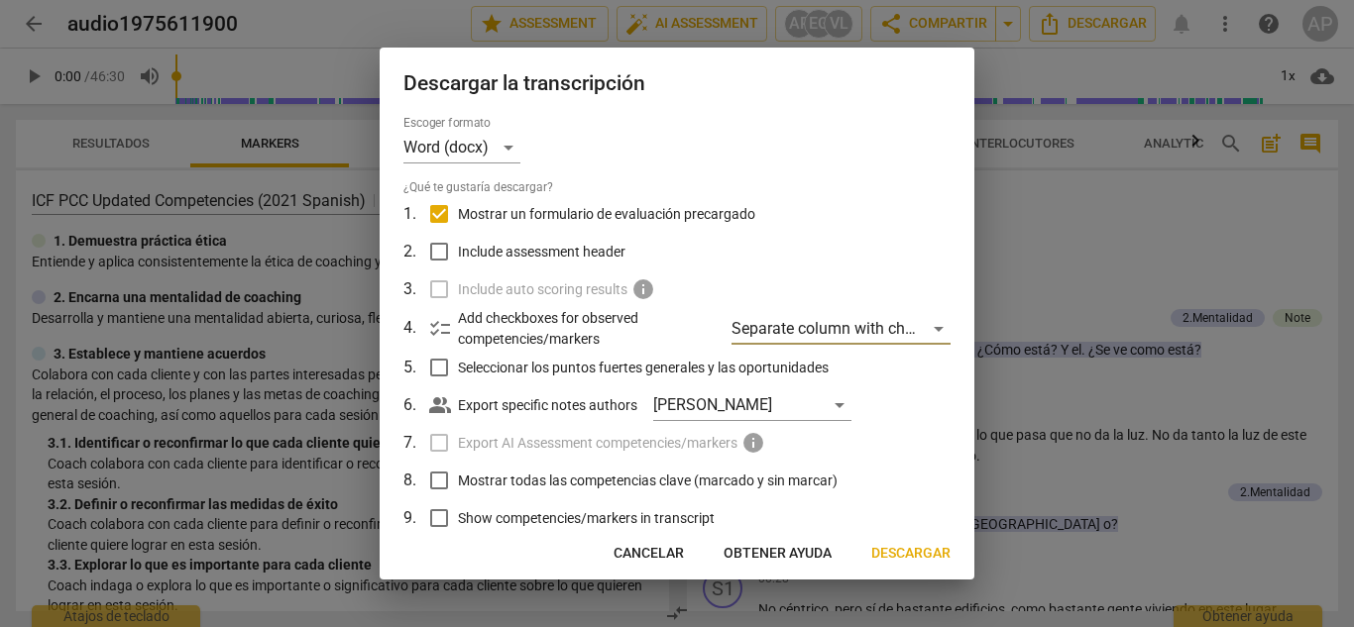
click at [439, 365] on input "Seleccionar los puntos fuertes generales y las oportunidades" at bounding box center [439, 368] width 38 height 38
checkbox input "false"
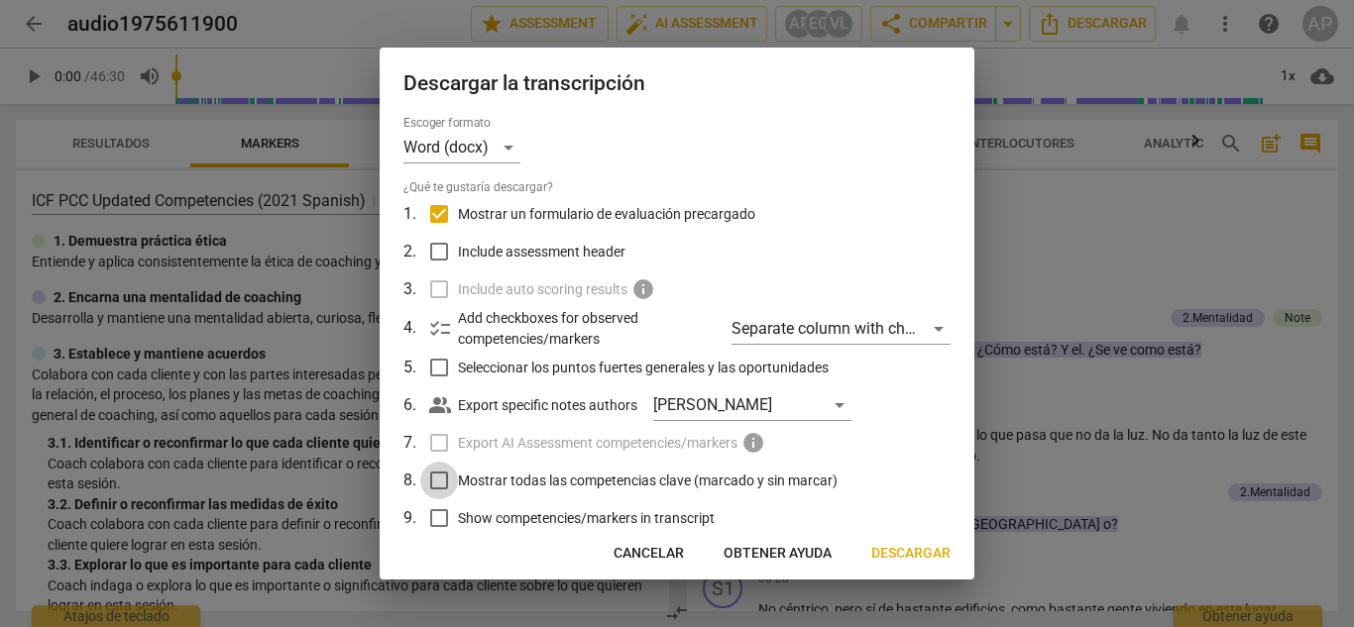
click at [441, 481] on input "Mostrar todas las competencias clave (marcado y sin marcar)" at bounding box center [439, 481] width 38 height 38
click at [455, 478] on input "Mostrar todas las competencias clave (marcado y sin marcar)" at bounding box center [439, 481] width 38 height 38
click at [437, 486] on input "Mostrar todas las competencias clave (marcado y sin marcar)" at bounding box center [439, 481] width 38 height 38
checkbox input "false"
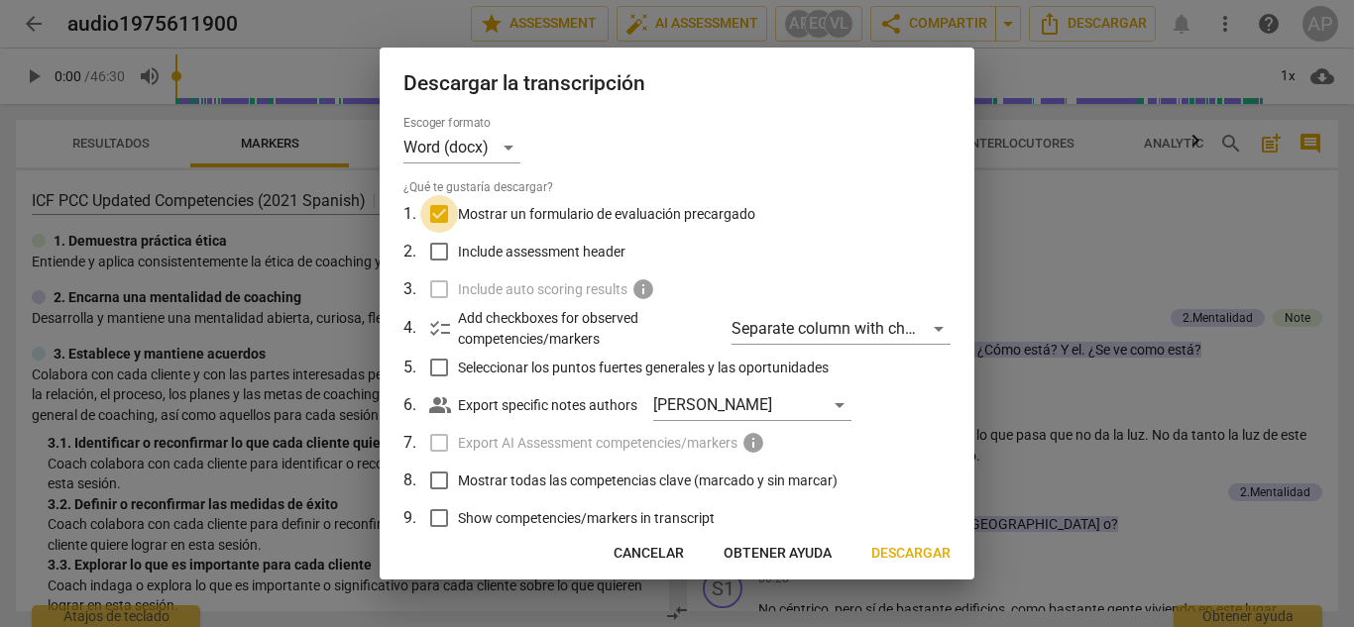
click at [444, 206] on input "Mostrar un formulario de evaluación precargado" at bounding box center [439, 214] width 38 height 38
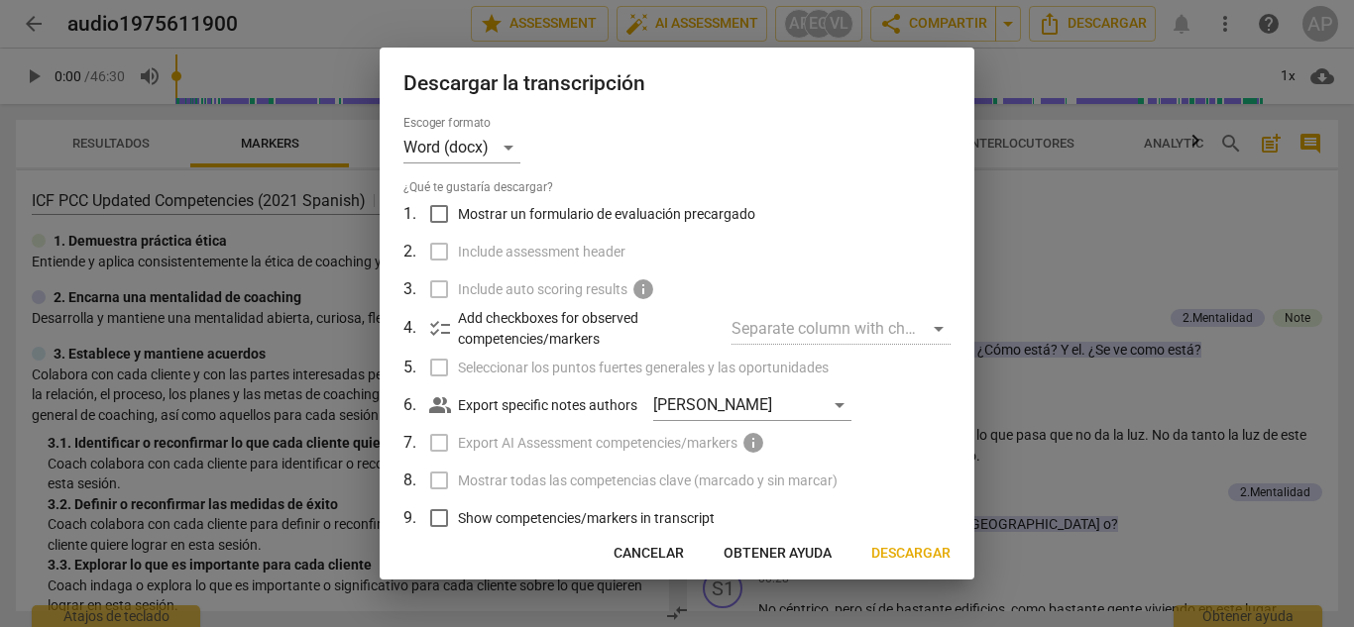
click at [444, 206] on input "Mostrar un formulario de evaluación precargado" at bounding box center [439, 214] width 38 height 38
checkbox input "true"
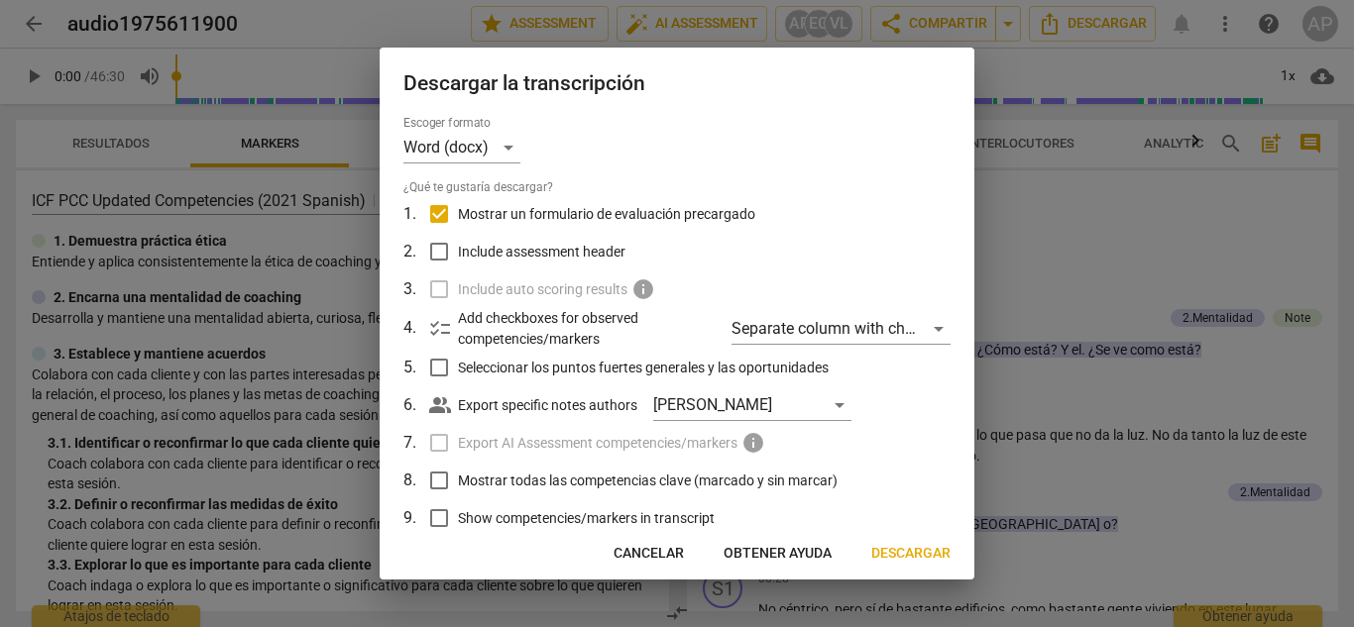
click at [452, 362] on input "Seleccionar los puntos fuertes generales y las oportunidades" at bounding box center [439, 368] width 38 height 38
checkbox input "false"
click at [433, 486] on input "Mostrar todas las competencias clave (marcado y sin marcar)" at bounding box center [439, 481] width 38 height 38
checkbox input "true"
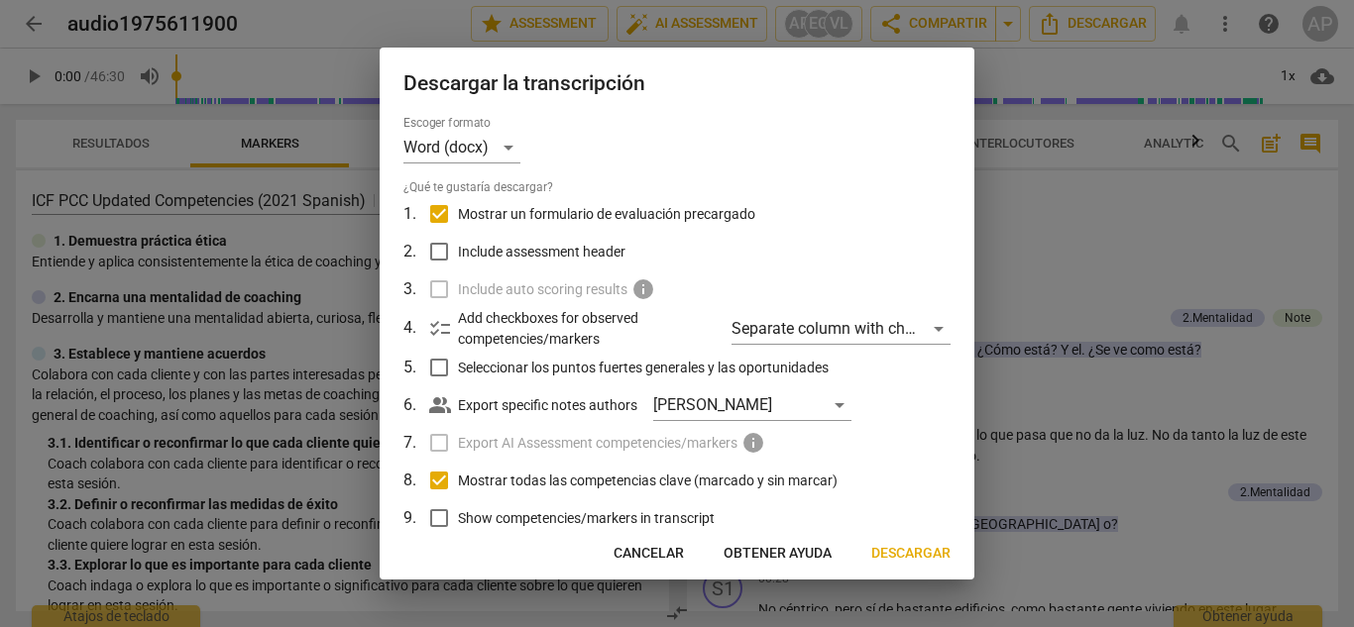
click at [926, 544] on span "Descargar" at bounding box center [910, 554] width 79 height 20
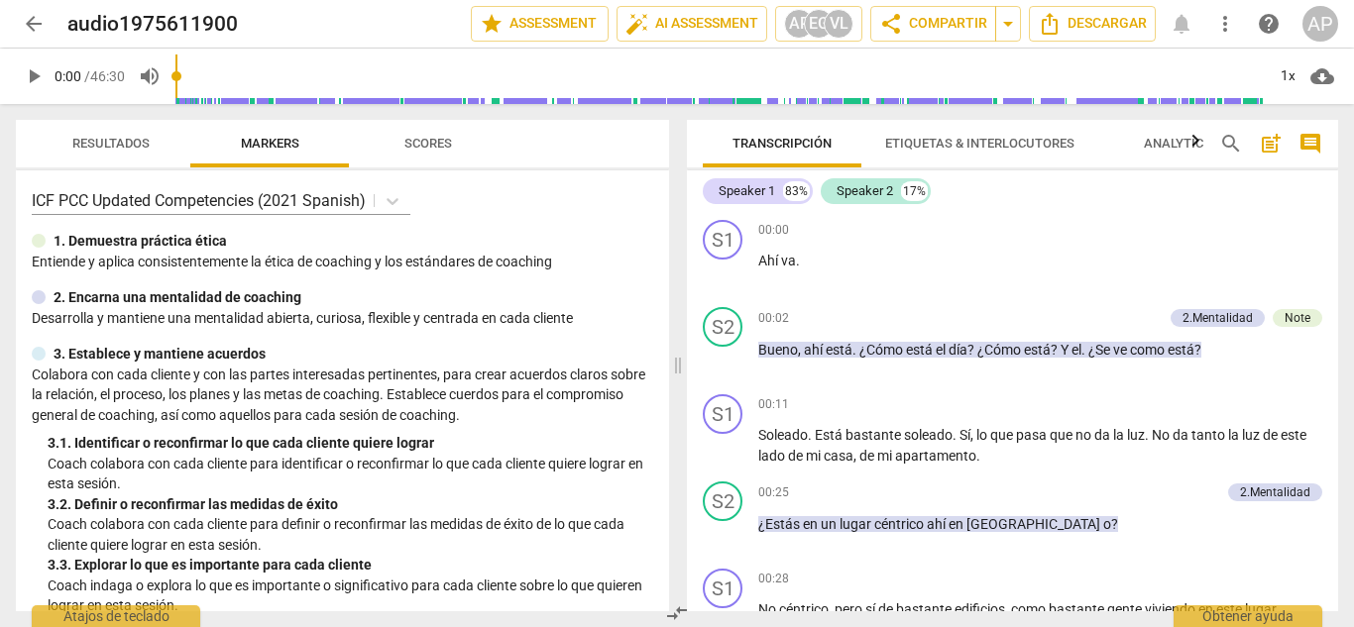
click at [33, 20] on span "arrow_back" at bounding box center [34, 24] width 24 height 24
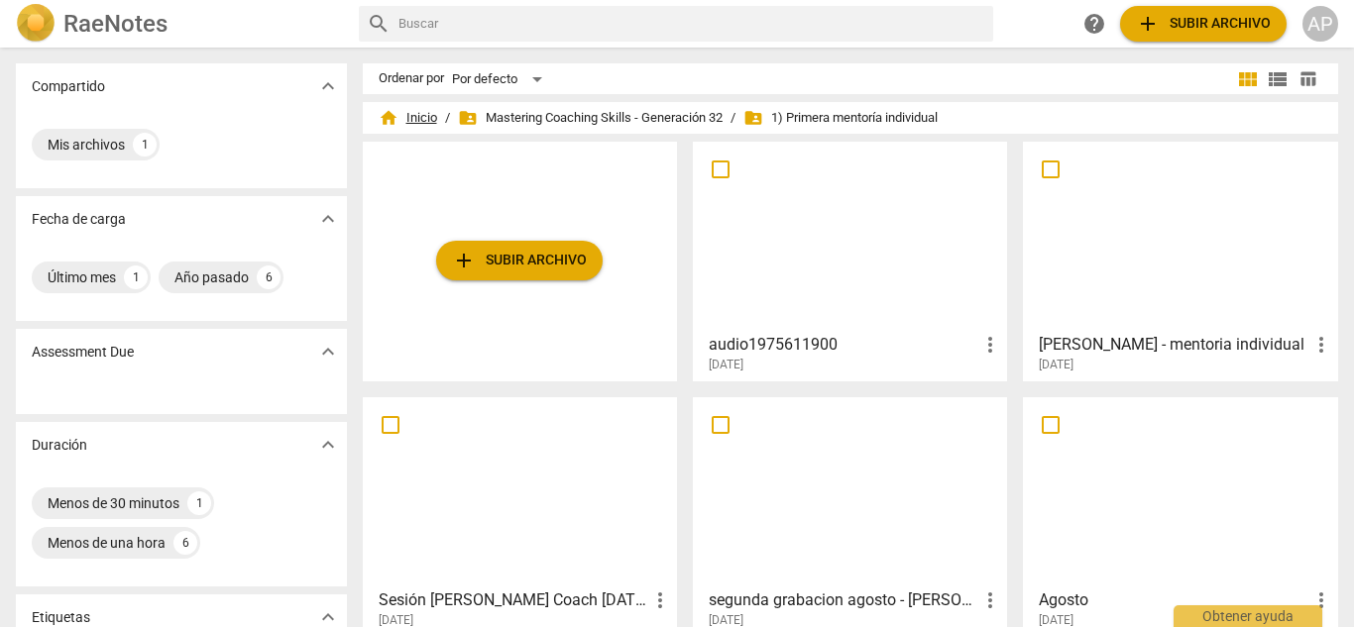
click at [419, 124] on span "home Inicio" at bounding box center [408, 118] width 58 height 20
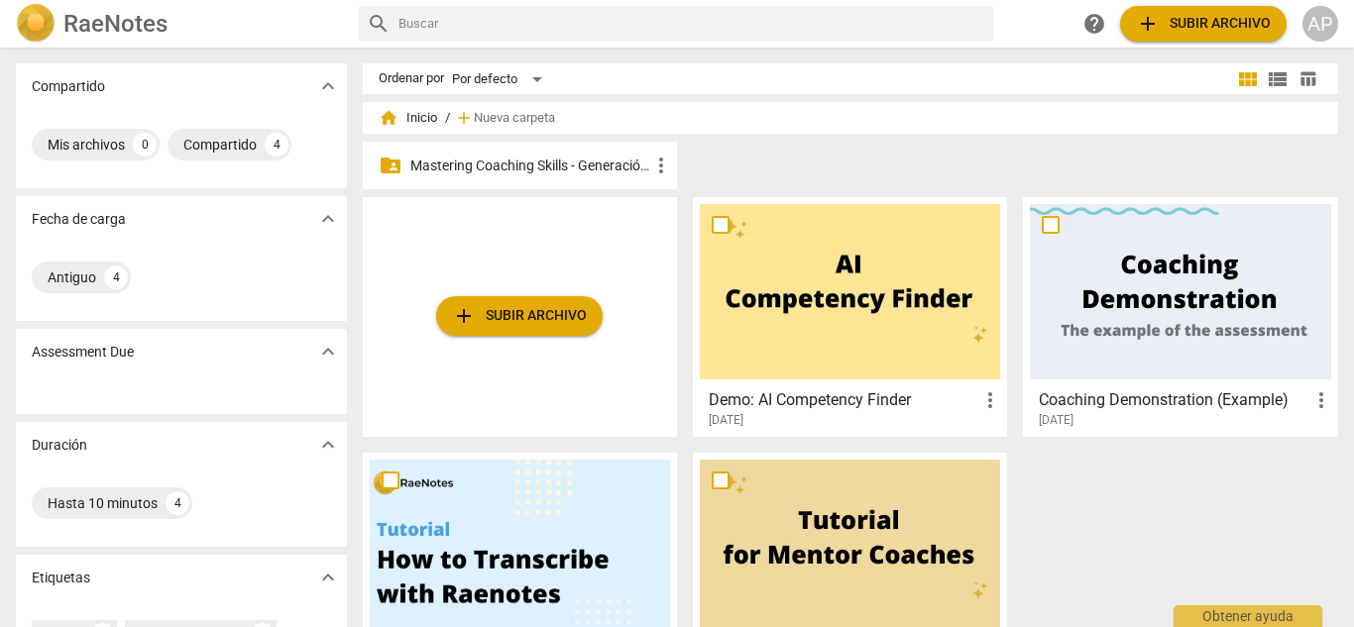
click at [558, 168] on p "Mastering Coaching Skills - Generación 32" at bounding box center [529, 166] width 239 height 21
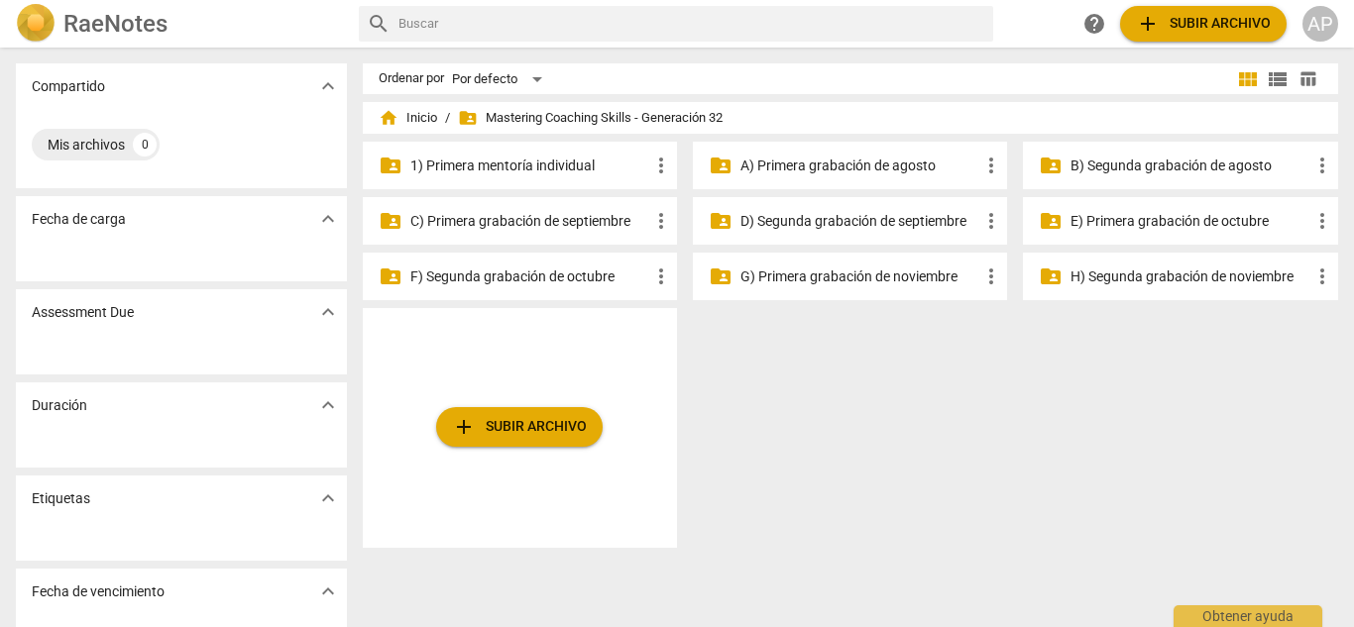
click at [915, 162] on p "A) Primera grabación de agosto" at bounding box center [859, 166] width 239 height 21
click at [1120, 165] on p "B) Segunda grabación de agosto" at bounding box center [1190, 166] width 239 height 21
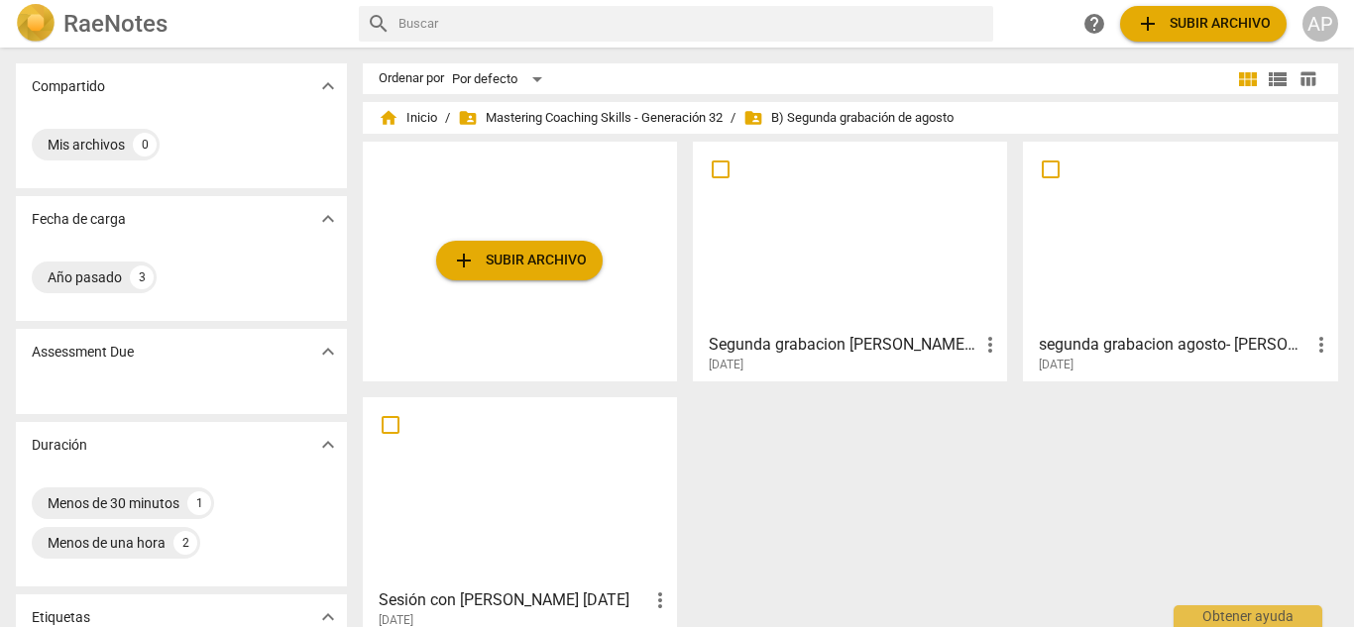
click at [499, 263] on span "add Subir archivo" at bounding box center [519, 261] width 135 height 24
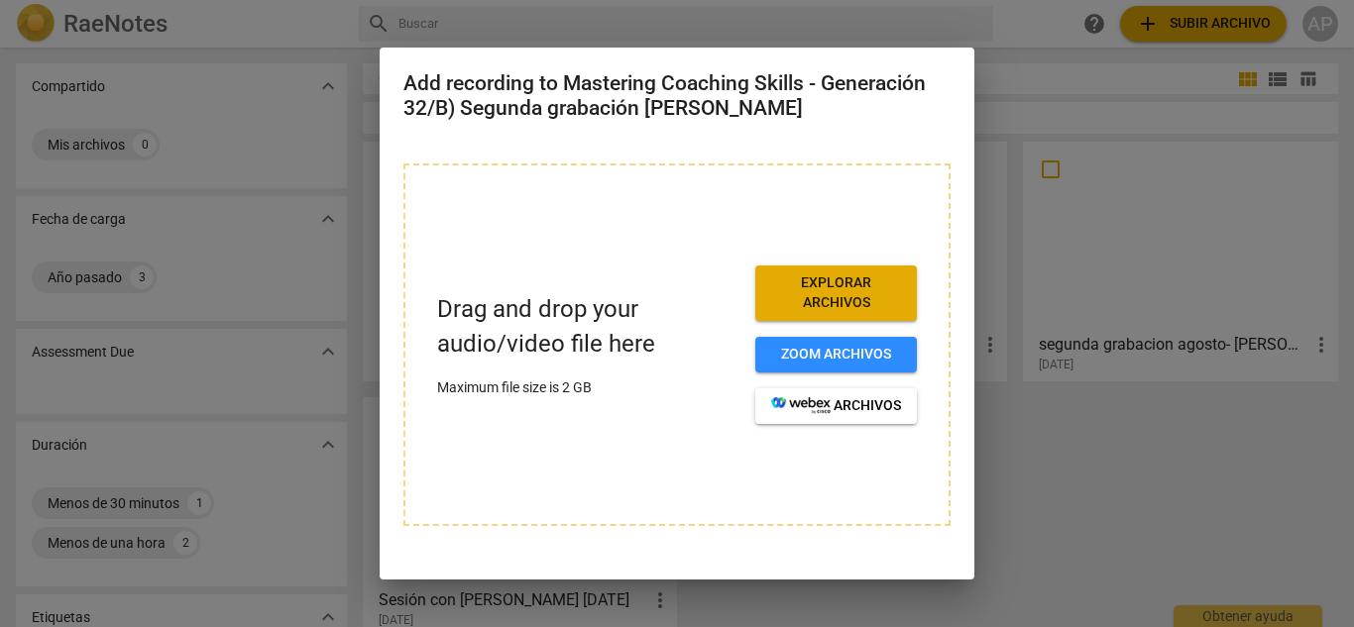
click at [805, 306] on span "Explorar archivos" at bounding box center [836, 293] width 130 height 39
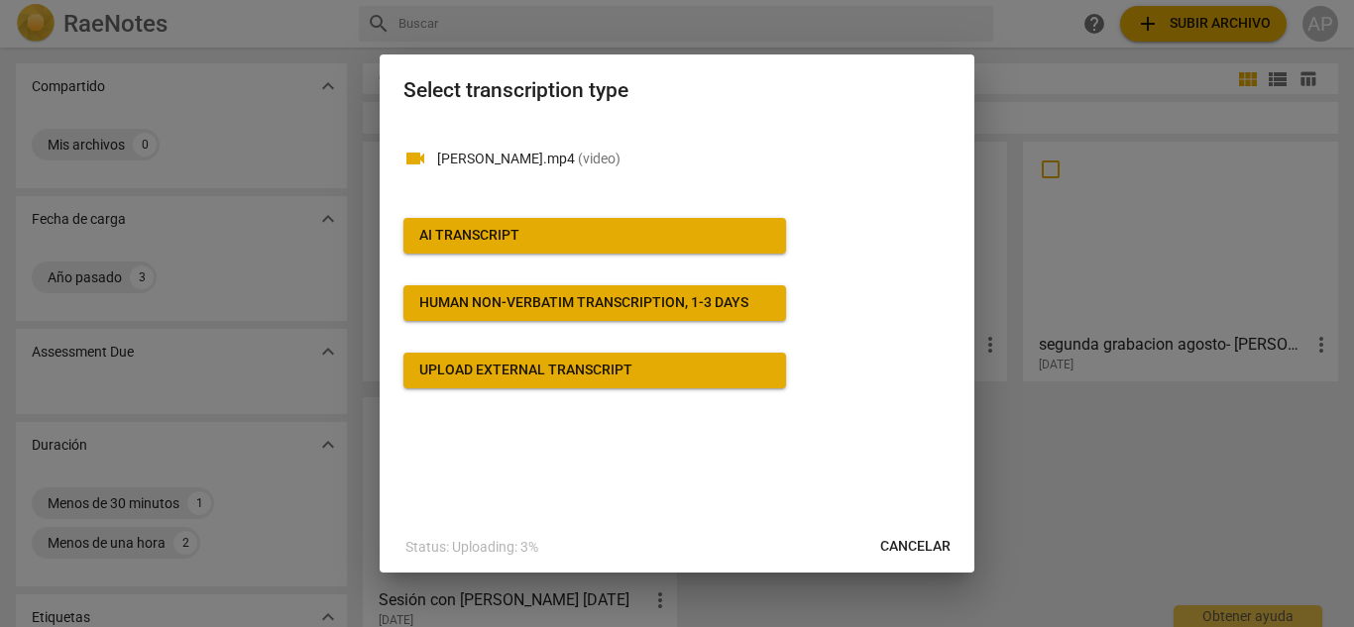
click at [502, 218] on button "AI Transcript" at bounding box center [594, 236] width 383 height 36
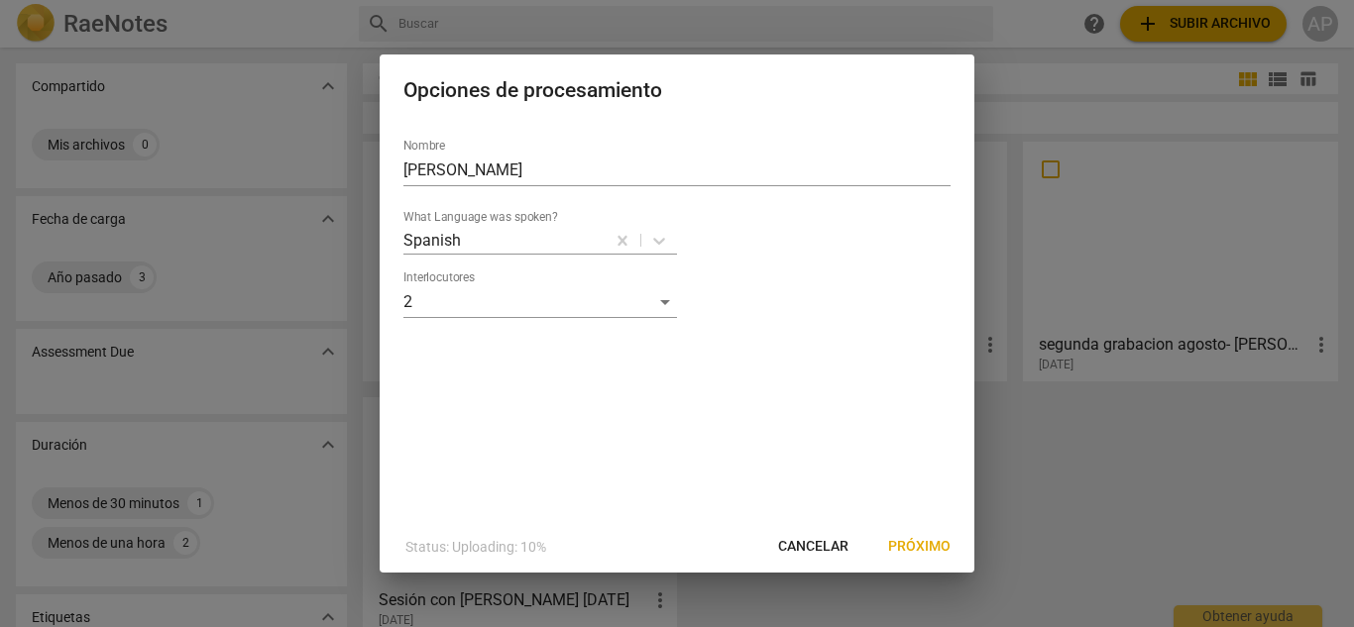
click at [934, 551] on span "Próximo" at bounding box center [919, 547] width 62 height 20
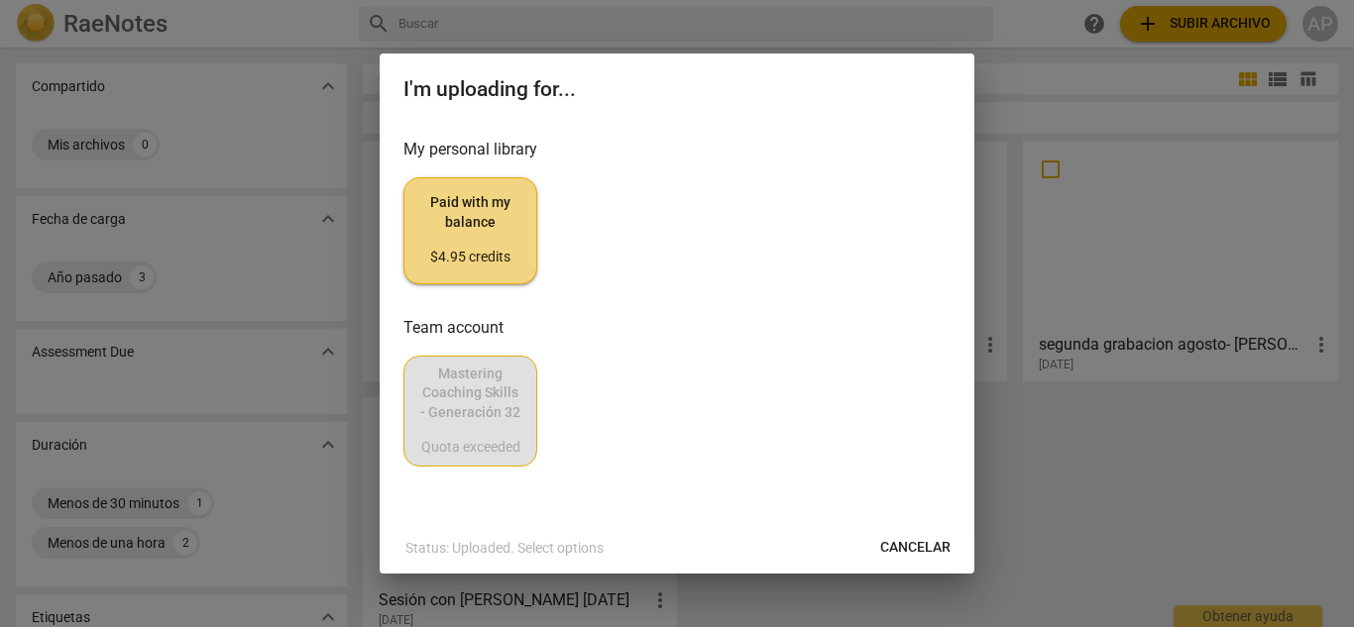
click at [914, 551] on span "Cancelar" at bounding box center [915, 548] width 70 height 20
